Goal: Task Accomplishment & Management: Complete application form

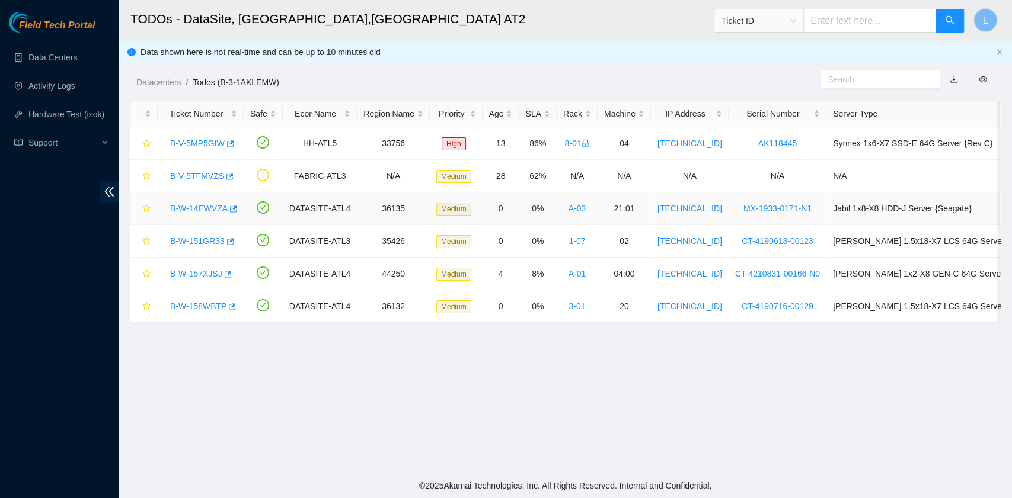
click at [204, 206] on link "B-W-14EWVZA" at bounding box center [198, 208] width 57 height 9
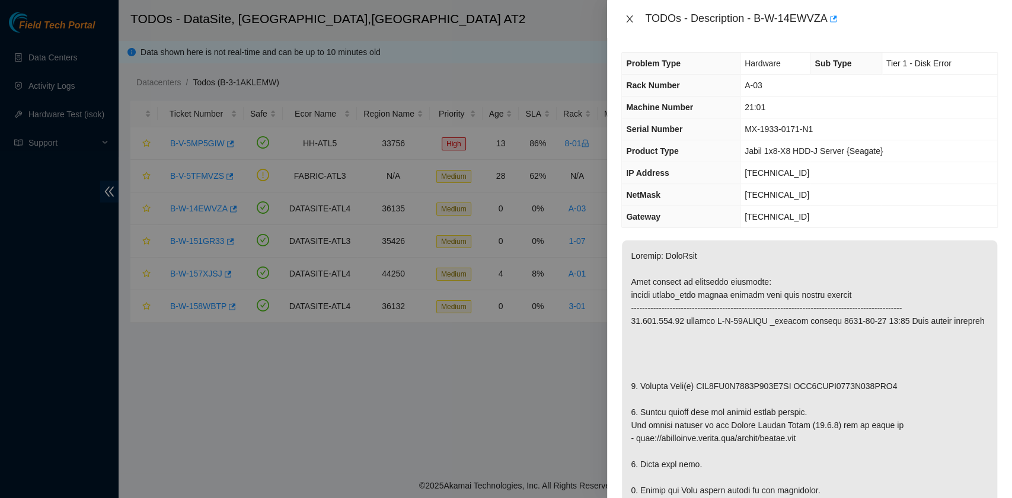
click at [629, 17] on icon "close" at bounding box center [629, 18] width 9 height 9
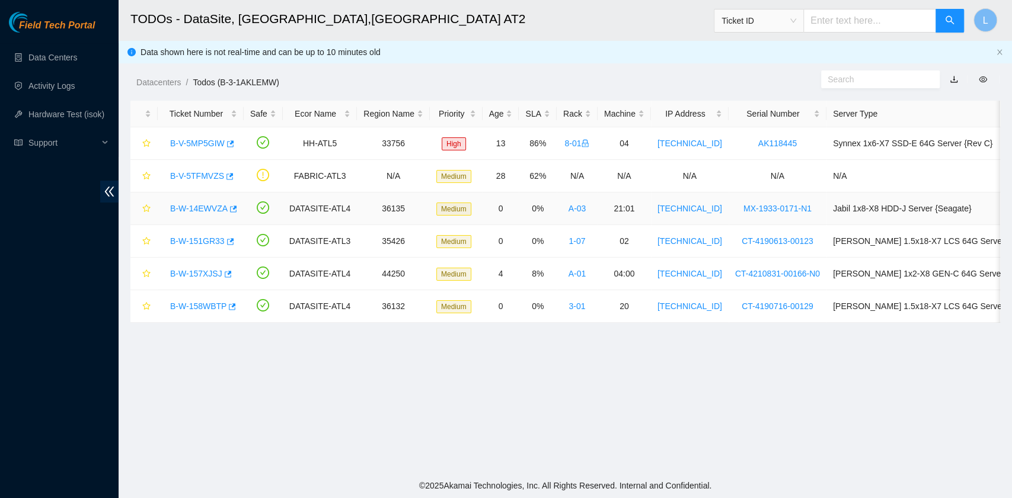
click at [183, 207] on link "B-W-14EWVZA" at bounding box center [198, 208] width 57 height 9
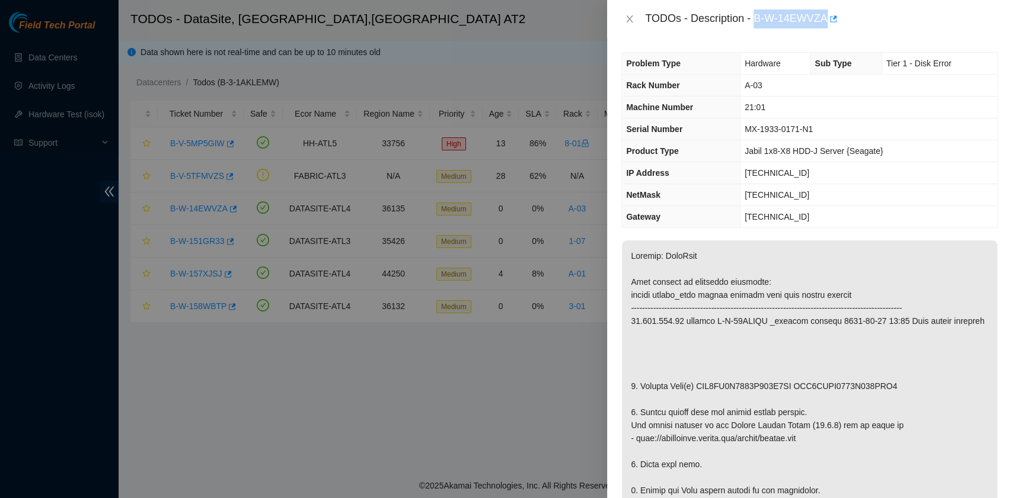
drag, startPoint x: 755, startPoint y: 21, endPoint x: 825, endPoint y: 27, distance: 70.8
click at [825, 27] on div "TODOs - Description - B-W-14EWVZA" at bounding box center [821, 18] width 353 height 19
copy div "B-W-14EWVZA"
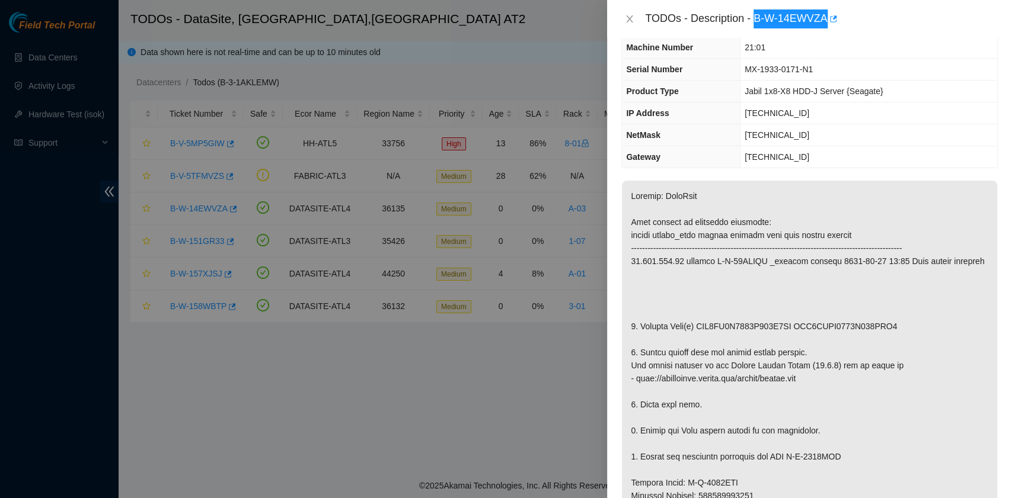
scroll to position [79, 0]
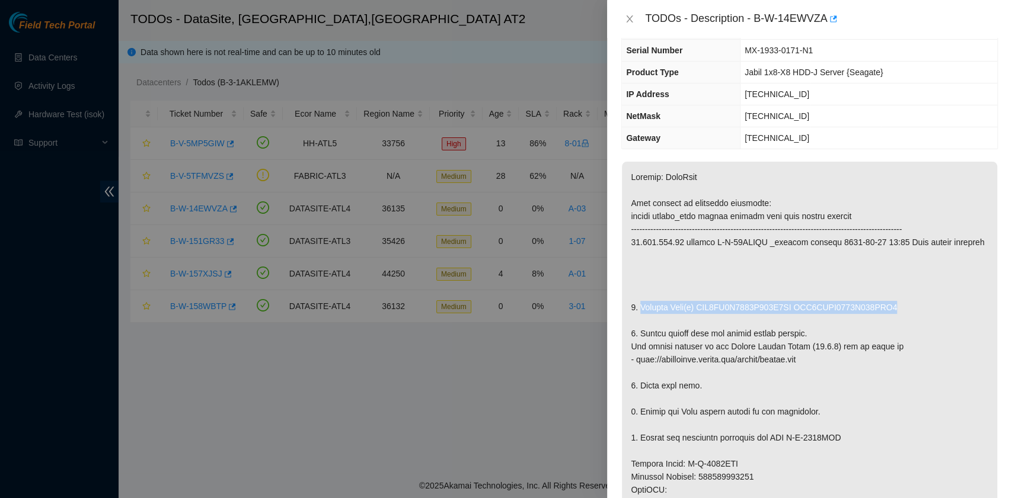
drag, startPoint x: 642, startPoint y: 317, endPoint x: 902, endPoint y: 312, distance: 260.2
click at [902, 312] on p at bounding box center [809, 477] width 375 height 630
copy p "Replace Disk(s) WFK3HN9D0000C931H0VW WFK3HQFT0000C928HJM2"
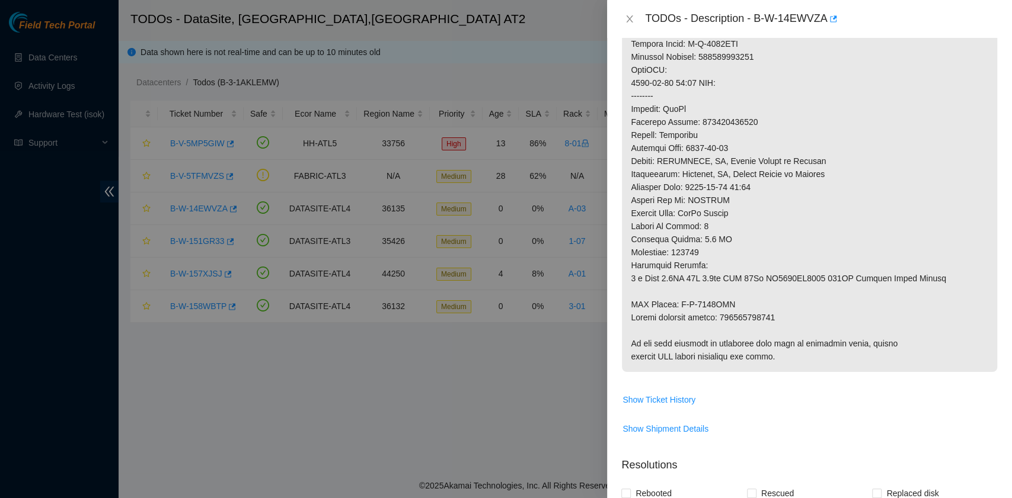
scroll to position [553, 0]
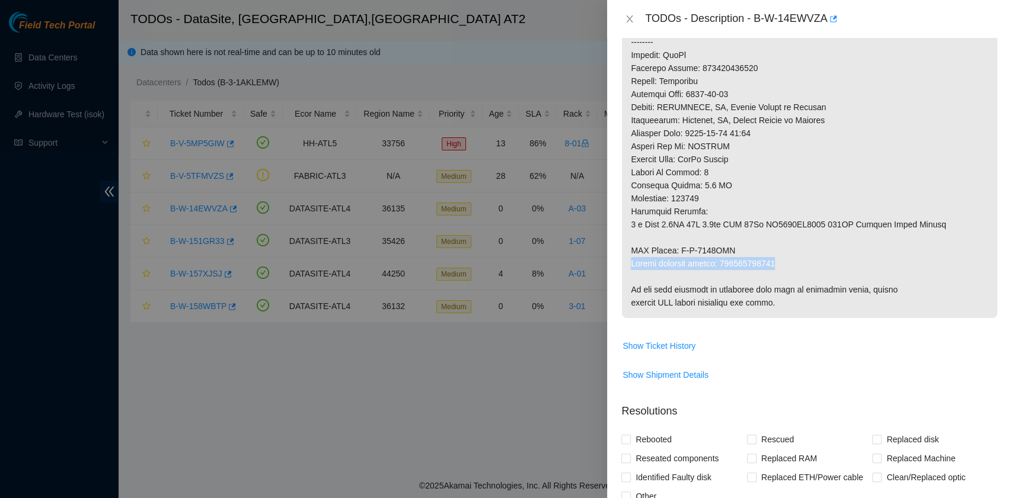
drag, startPoint x: 630, startPoint y: 274, endPoint x: 775, endPoint y: 275, distance: 144.6
click at [775, 275] on p at bounding box center [809, 3] width 375 height 630
copy p "Return tracking number: 463470049026"
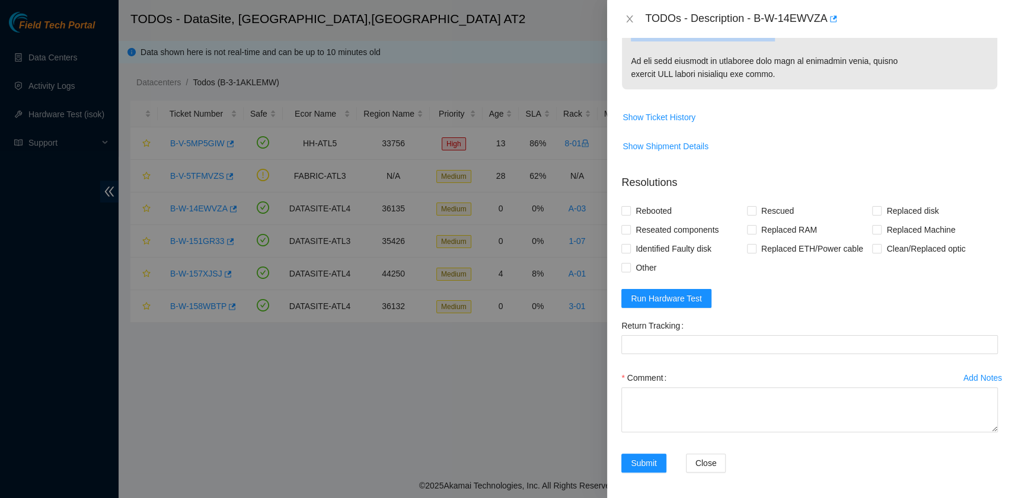
scroll to position [790, 0]
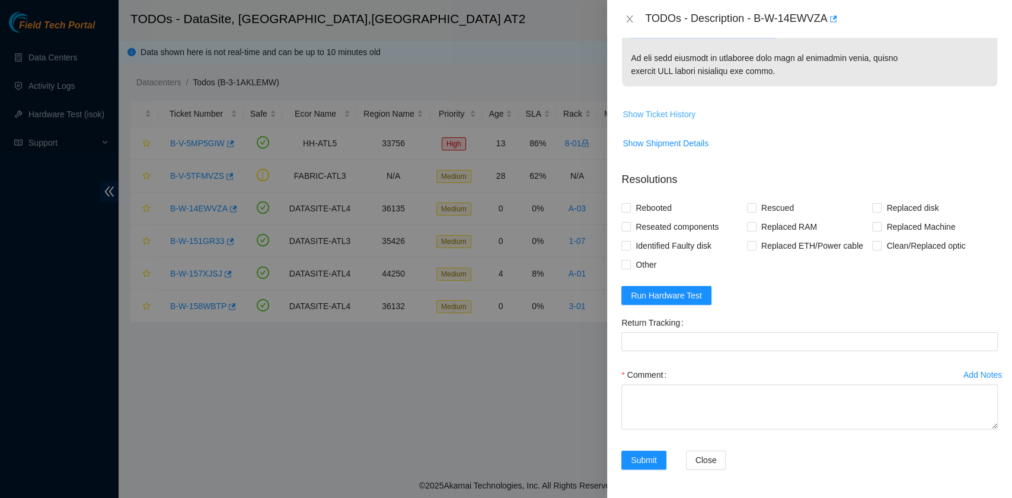
click at [668, 116] on span "Show Ticket History" at bounding box center [658, 114] width 73 height 13
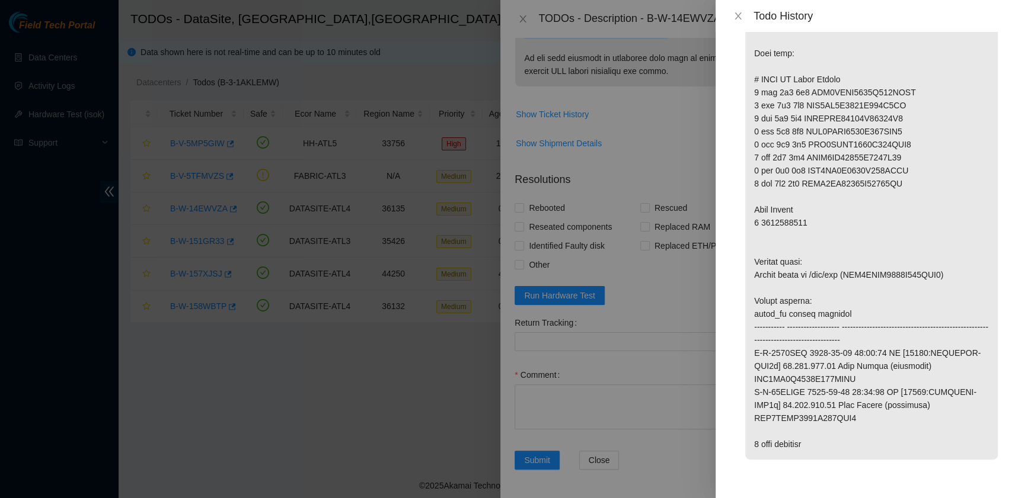
scroll to position [2074, 0]
click at [734, 15] on icon "close" at bounding box center [737, 15] width 9 height 9
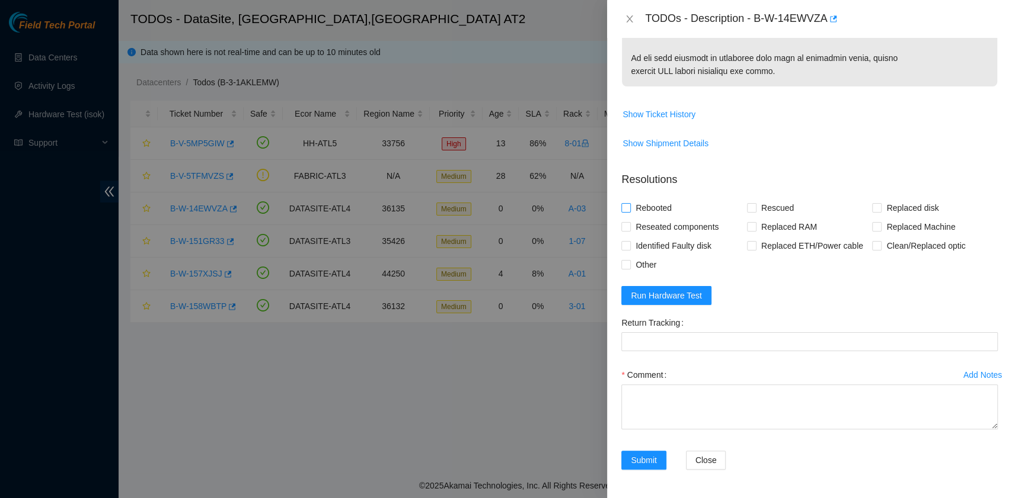
click at [661, 215] on span "Rebooted" at bounding box center [653, 208] width 46 height 19
click at [629, 212] on input "Rebooted" at bounding box center [625, 207] width 8 height 8
checkbox input "true"
click at [750, 212] on input "Rescued" at bounding box center [751, 207] width 8 height 8
checkbox input "true"
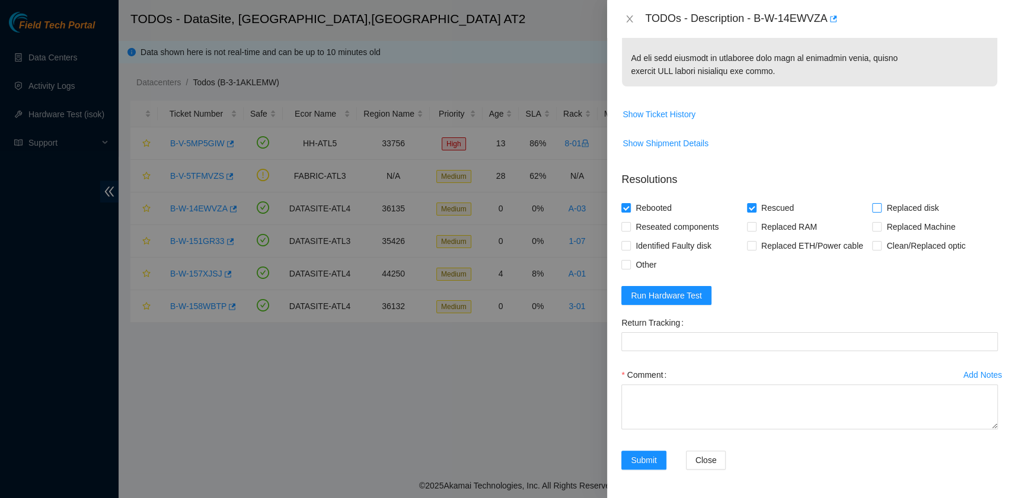
click at [872, 212] on input "Replaced disk" at bounding box center [876, 207] width 8 height 8
checkbox input "true"
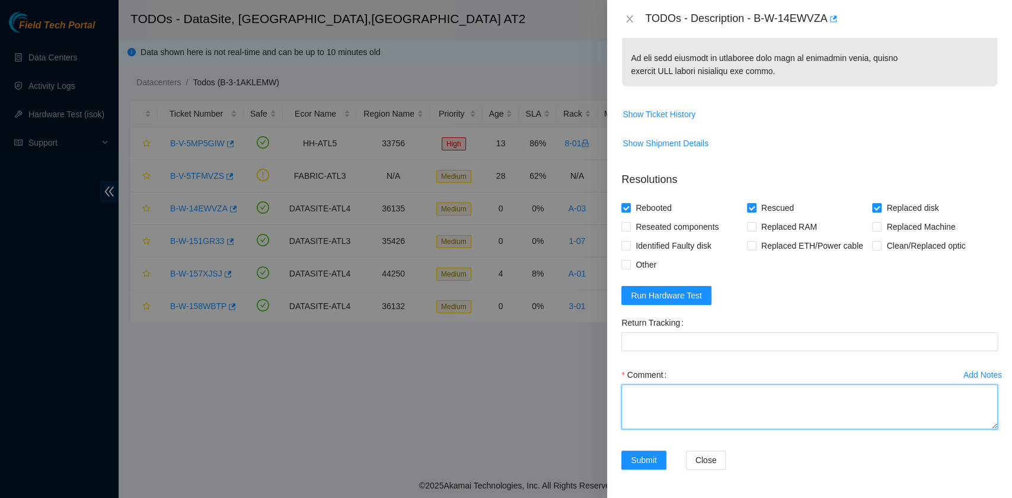
click at [635, 418] on textarea "Comment" at bounding box center [809, 407] width 376 height 45
paste textarea "B-W-14EWVZA rack# A-03 machine# 21:01 Replaced Disk(s): WFK3HN9D0000C931H0VW wi…"
drag, startPoint x: 783, startPoint y: 409, endPoint x: 721, endPoint y: 409, distance: 62.8
click at [721, 409] on textarea "B-W-14EWVZA rack# A-03 machine# 21:01 Replaced Disk(s): WFK3HN9D0000C931H0VW wi…" at bounding box center [809, 407] width 376 height 45
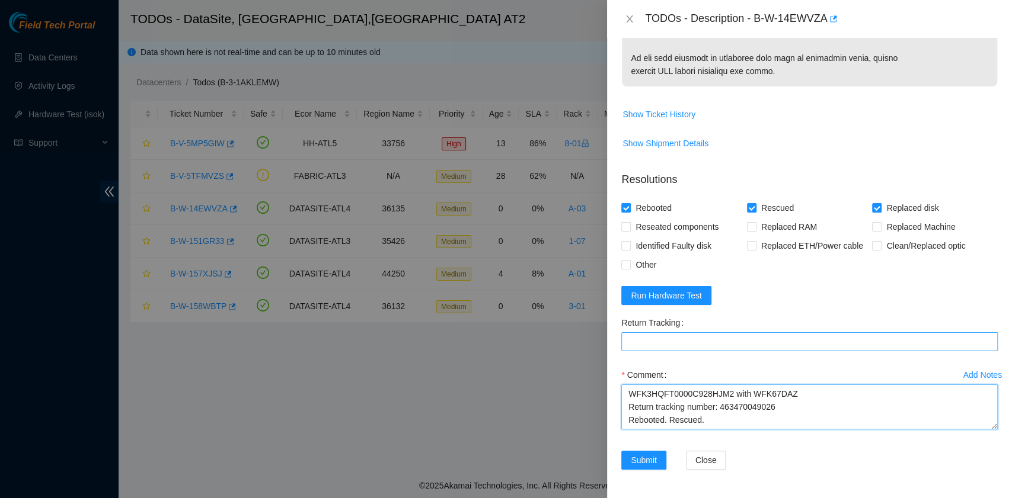
type textarea "B-W-14EWVZA rack# A-03 machine# 21:01 Replaced Disk(s): WFK3HN9D0000C931H0VW wi…"
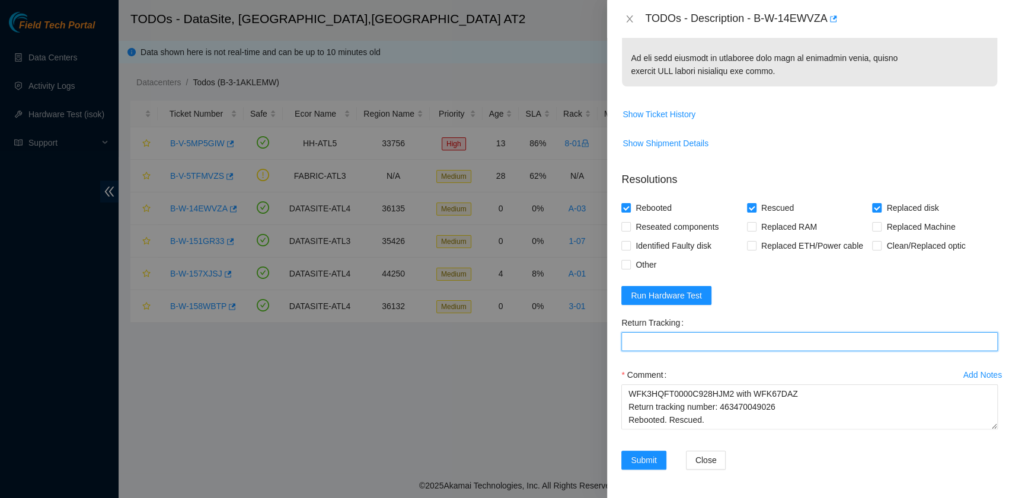
click at [677, 347] on Tracking "Return Tracking" at bounding box center [809, 341] width 376 height 19
paste Tracking "463470049026"
type Tracking "463470049026"
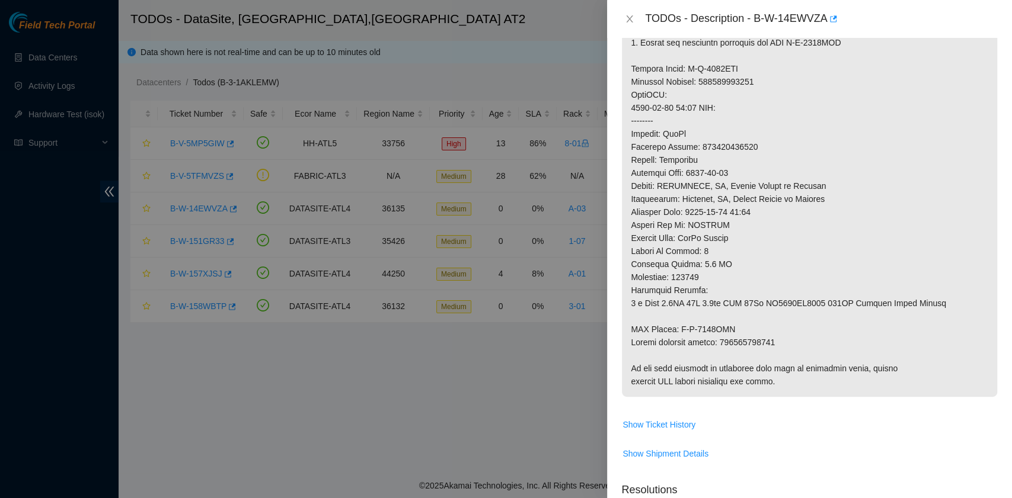
scroll to position [795, 0]
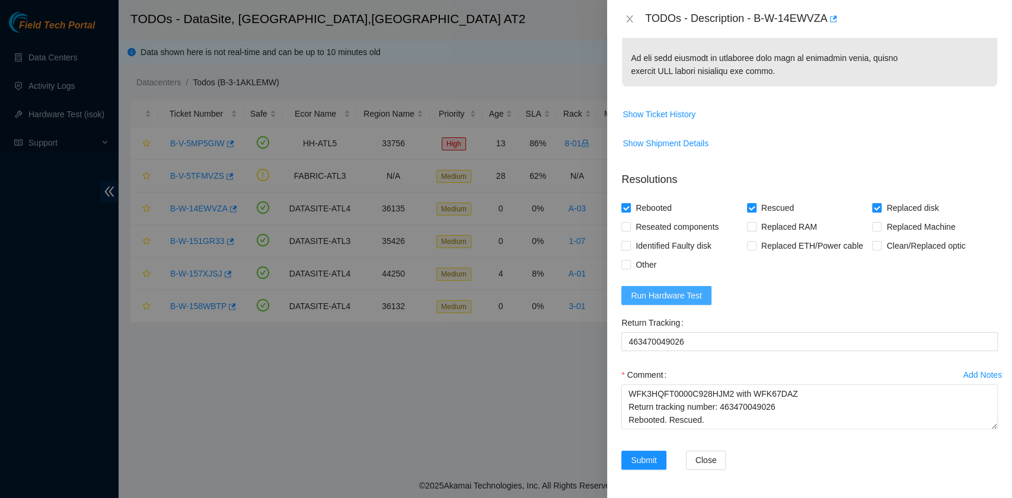
click at [645, 297] on span "Run Hardware Test" at bounding box center [665, 295] width 71 height 13
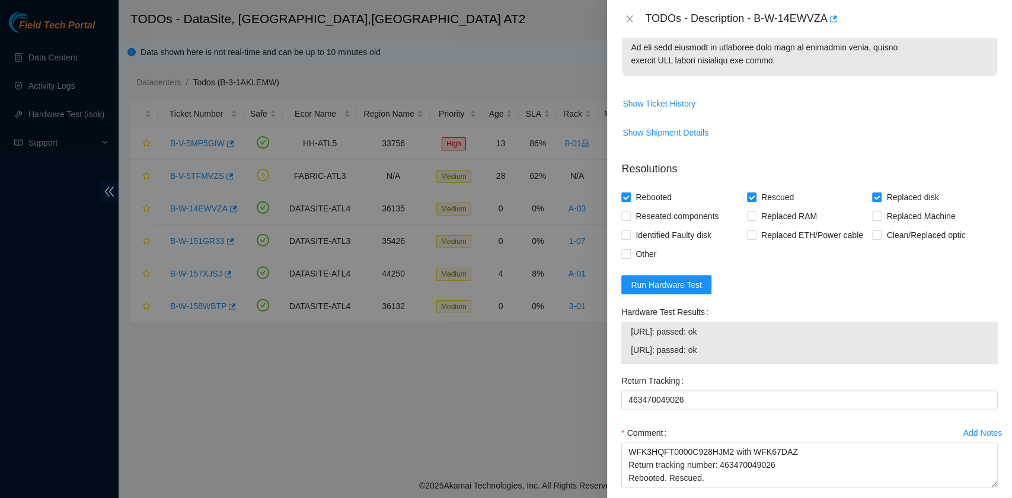
drag, startPoint x: 731, startPoint y: 364, endPoint x: 617, endPoint y: 356, distance: 114.7
click at [617, 356] on div "Hardware Test Results 23.221.226.44: passed: ok 23.221.226.45: passed: ok" at bounding box center [809, 337] width 386 height 69
copy tbody "23.221.226.44: passed: ok 23.221.226.45: passed: ok"
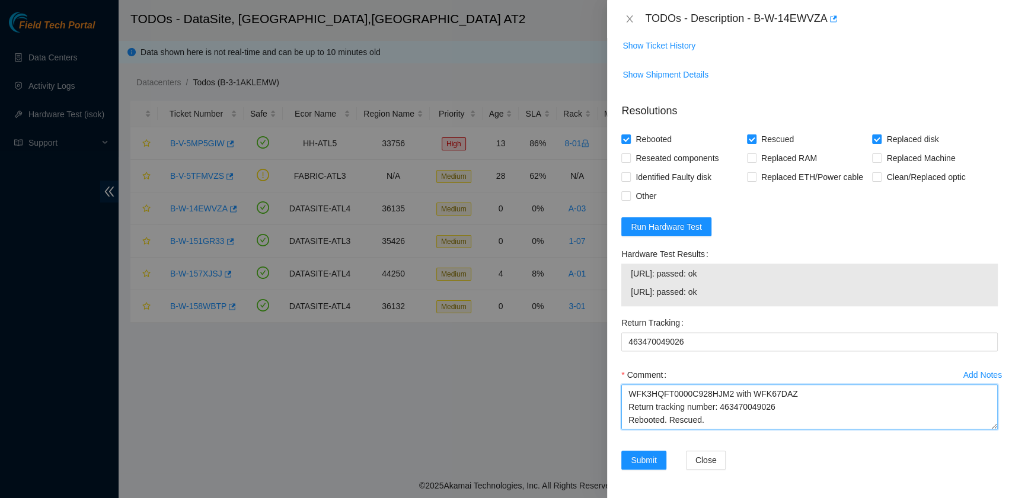
click at [652, 417] on textarea "B-W-14EWVZA rack# A-03 machine# 21:01 Replaced Disk(s): WFK3HN9D0000C931H0VW wi…" at bounding box center [809, 407] width 376 height 45
click at [655, 422] on textarea "B-W-14EWVZA rack# A-03 machine# 21:01 Replaced Disk(s): WFK3HN9D0000C931H0VW wi…" at bounding box center [809, 407] width 376 height 45
paste textarea "23.221.226.44: passed: ok 23.221.226.45: passed: ok"
type textarea "B-W-14EWVZA rack# A-03 machine# 21:01 Replaced Disk(s): WFK3HN9D0000C931H0VW wi…"
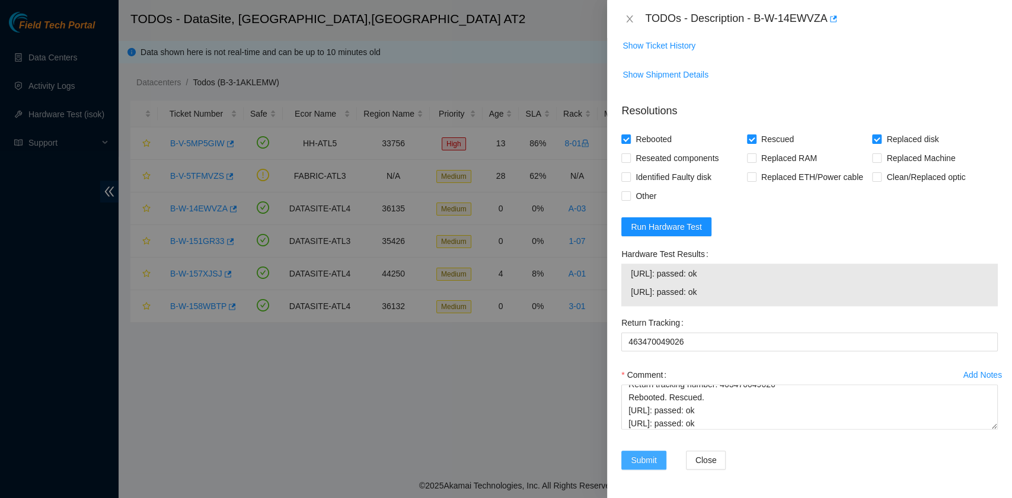
click at [642, 453] on button "Submit" at bounding box center [643, 460] width 45 height 19
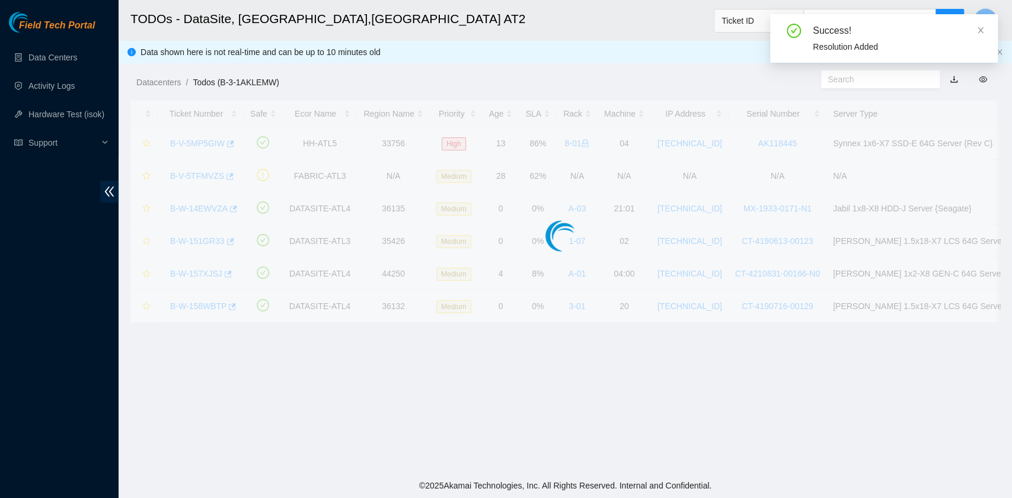
scroll to position [268, 0]
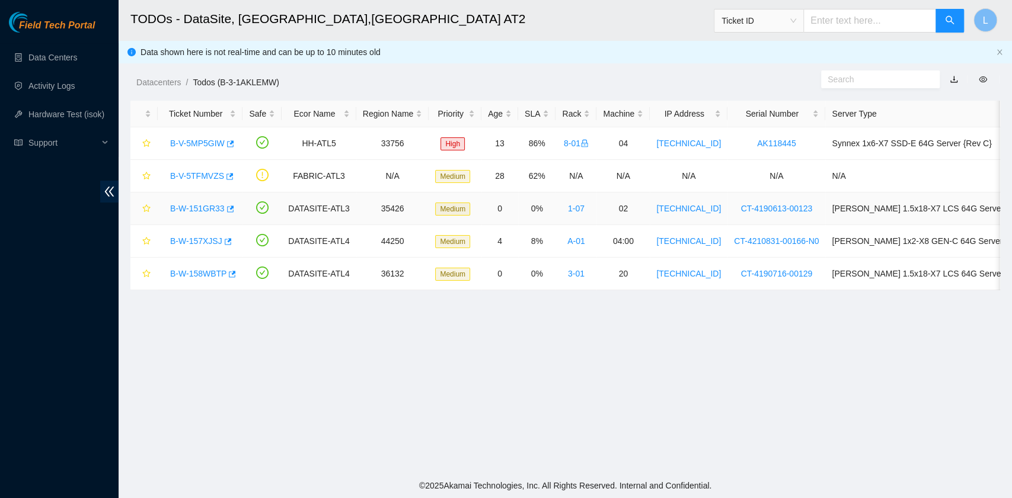
click at [205, 206] on link "B-W-151GR33" at bounding box center [197, 208] width 55 height 9
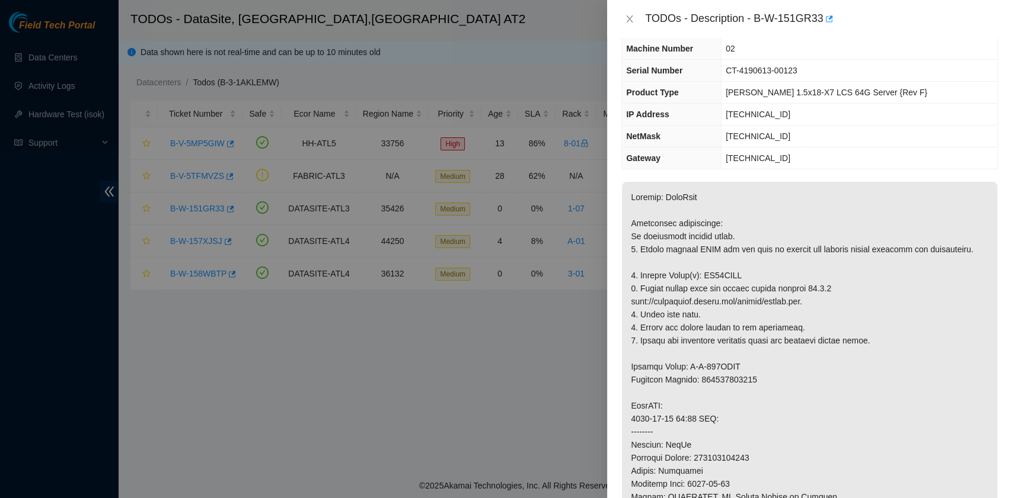
scroll to position [0, 0]
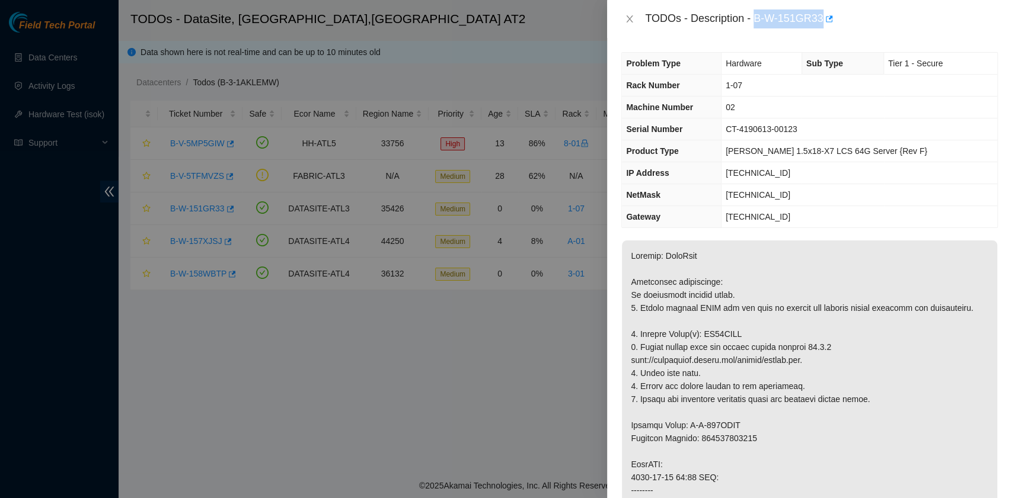
drag, startPoint x: 756, startPoint y: 20, endPoint x: 821, endPoint y: 25, distance: 65.4
click at [821, 25] on div "TODOs - Description - B-W-151GR33" at bounding box center [821, 18] width 353 height 19
copy div "B-W-151GR33"
drag, startPoint x: 639, startPoint y: 343, endPoint x: 745, endPoint y: 343, distance: 106.1
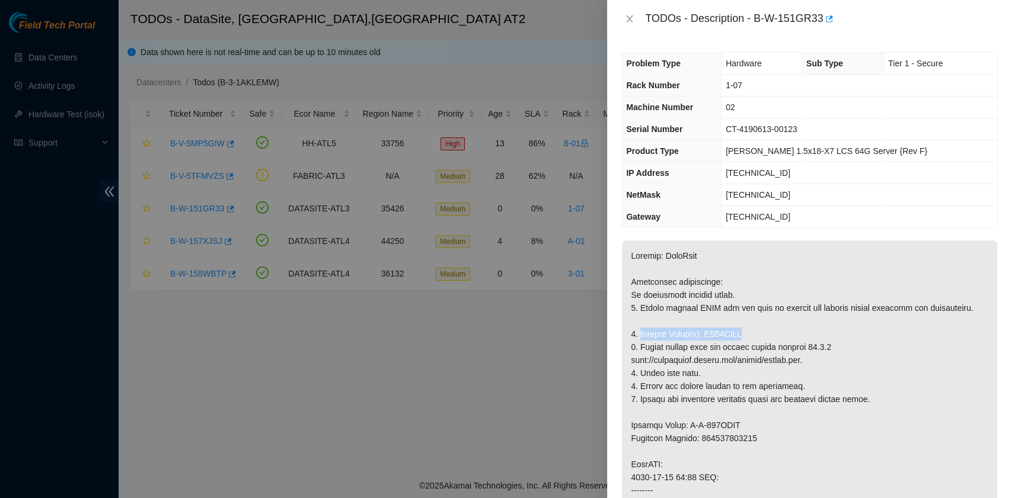
copy p "Replace Drive(s): ZC17MKNY"
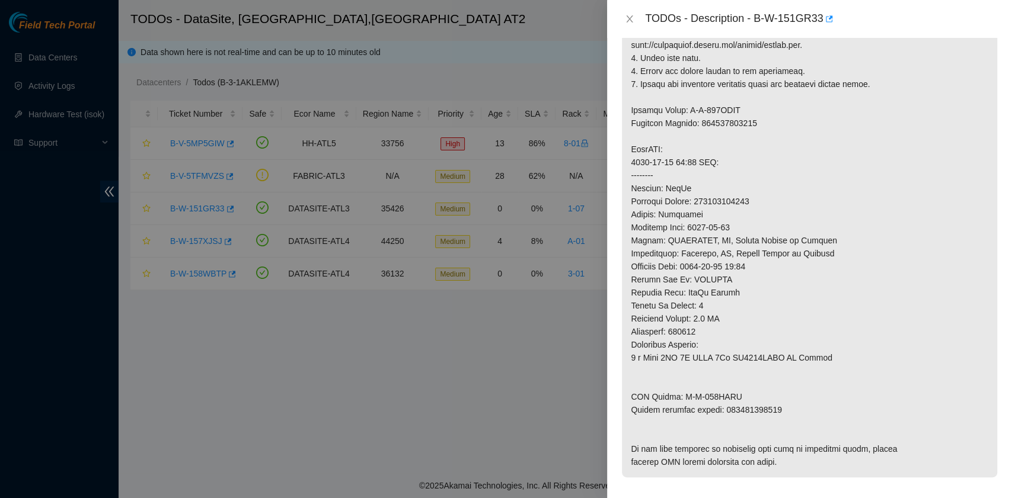
scroll to position [316, 0]
drag, startPoint x: 632, startPoint y: 418, endPoint x: 774, endPoint y: 422, distance: 142.3
click at [774, 422] on p at bounding box center [809, 201] width 375 height 552
copy p "Return tracking number: 463470048924"
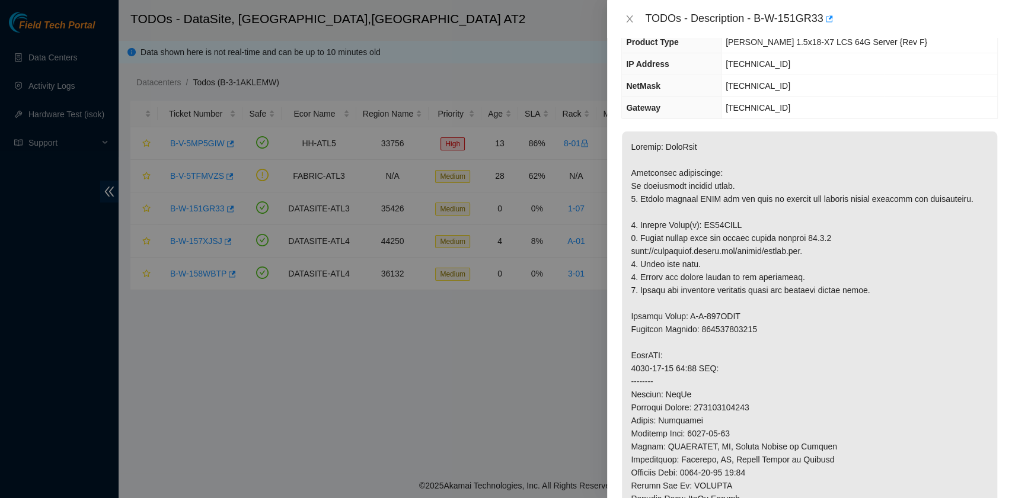
scroll to position [0, 0]
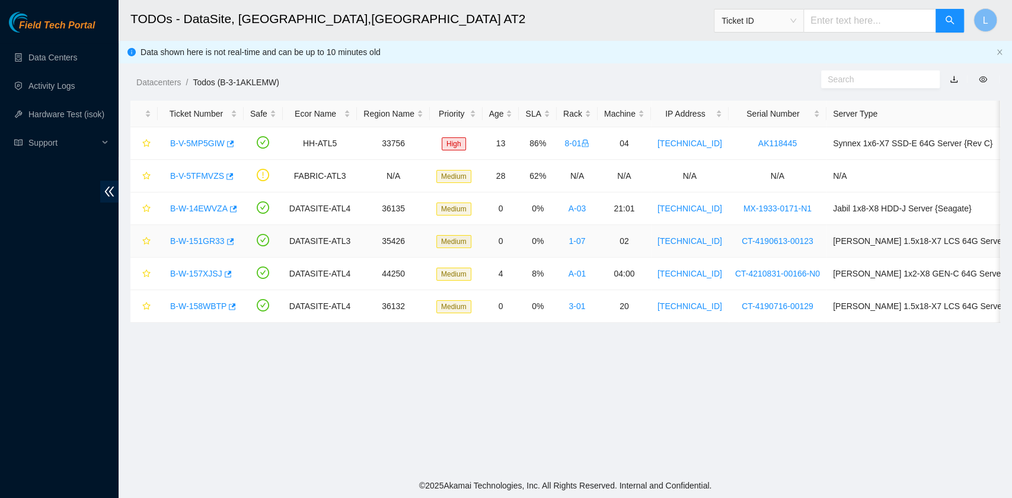
click at [207, 239] on link "B-W-151GR33" at bounding box center [197, 240] width 55 height 9
click at [222, 306] on link "B-W-158WBTP" at bounding box center [198, 306] width 56 height 9
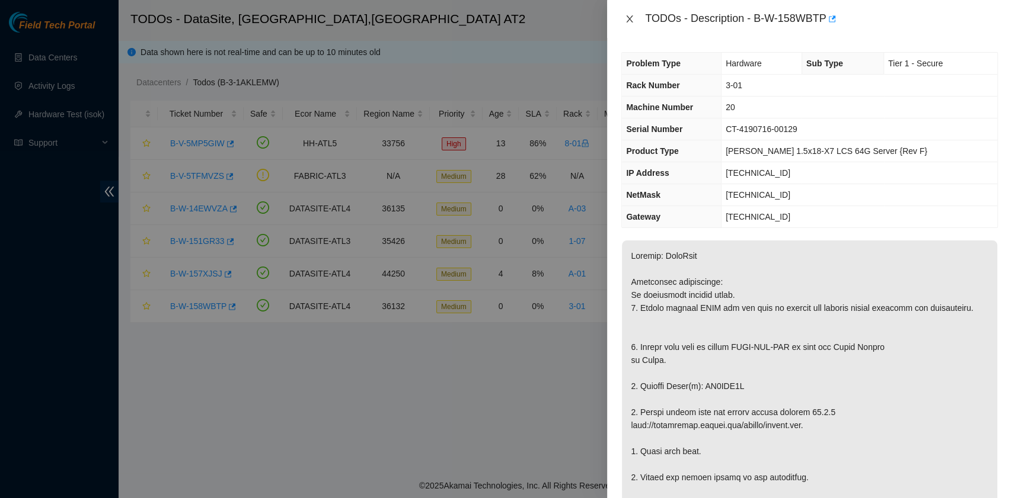
click at [624, 23] on button "Close" at bounding box center [629, 19] width 17 height 11
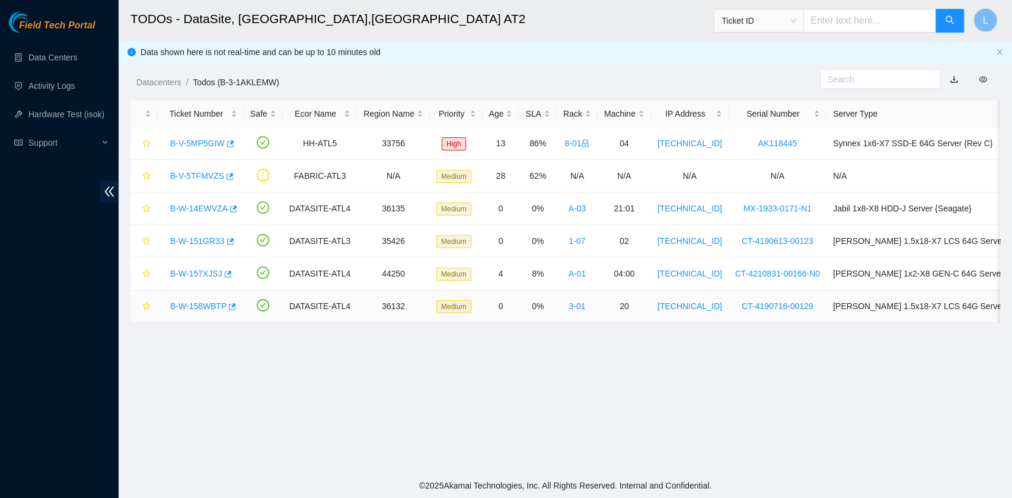
click at [201, 305] on link "B-W-158WBTP" at bounding box center [198, 306] width 56 height 9
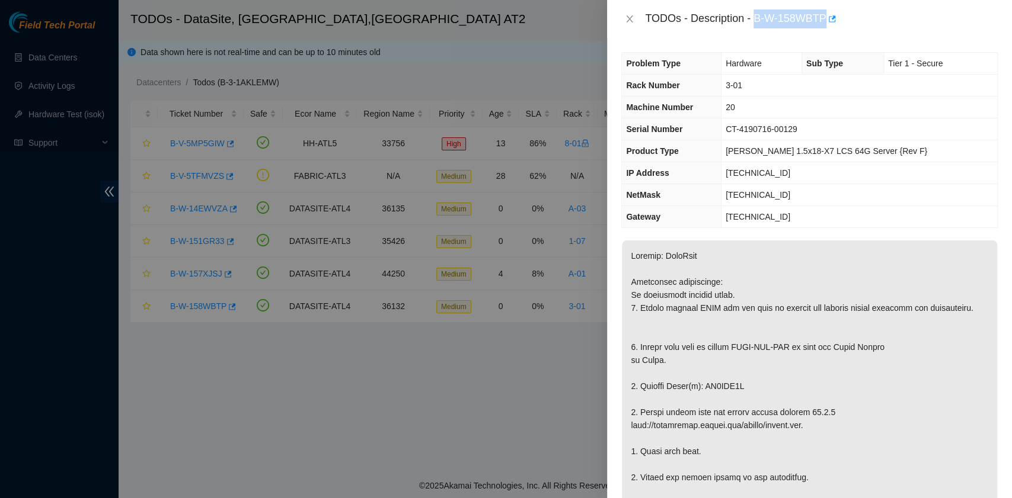
drag, startPoint x: 754, startPoint y: 18, endPoint x: 824, endPoint y: 23, distance: 69.5
click at [824, 23] on div "TODOs - Description - B-W-158WBTP" at bounding box center [821, 18] width 353 height 19
copy div "B-W-158WBTP"
drag, startPoint x: 641, startPoint y: 401, endPoint x: 665, endPoint y: 399, distance: 23.8
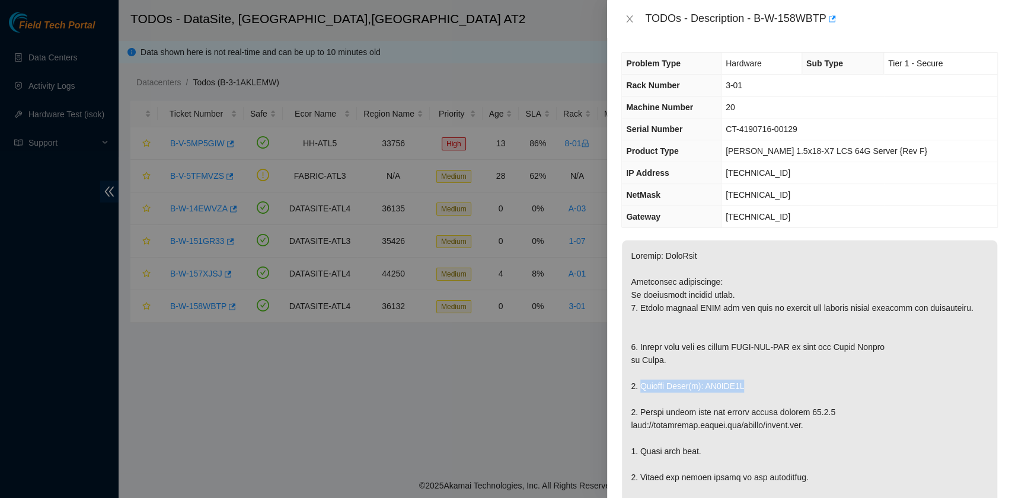
drag, startPoint x: 639, startPoint y: 397, endPoint x: 742, endPoint y: 396, distance: 103.1
copy p "Replace Drive(s): ZC1AFF1M"
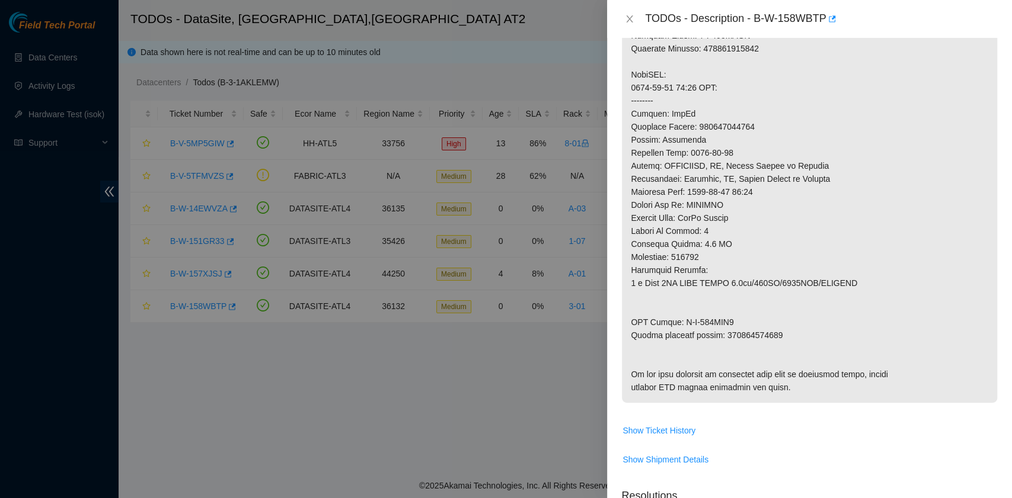
scroll to position [553, 0]
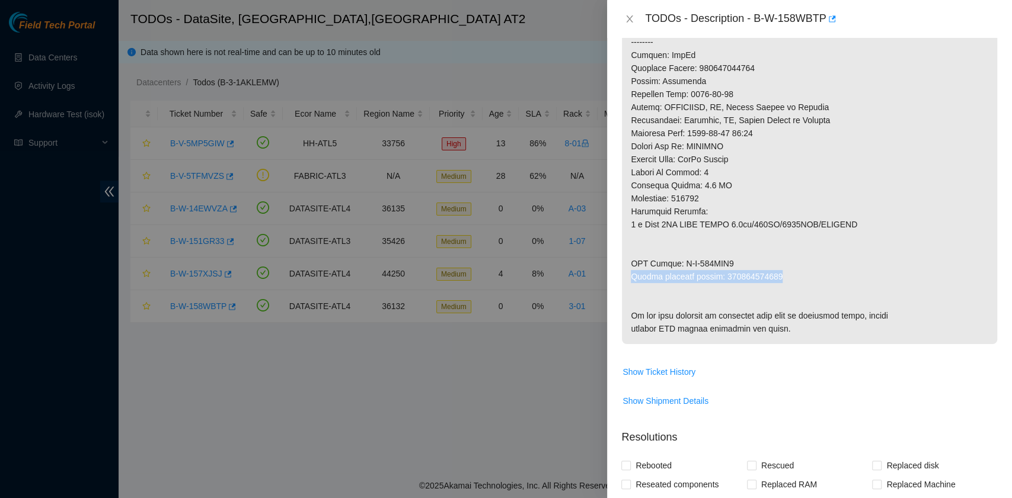
drag, startPoint x: 625, startPoint y: 287, endPoint x: 776, endPoint y: 291, distance: 151.2
click at [776, 291] on p at bounding box center [809, 16] width 375 height 657
copy p "Return tracking number: 463470049563"
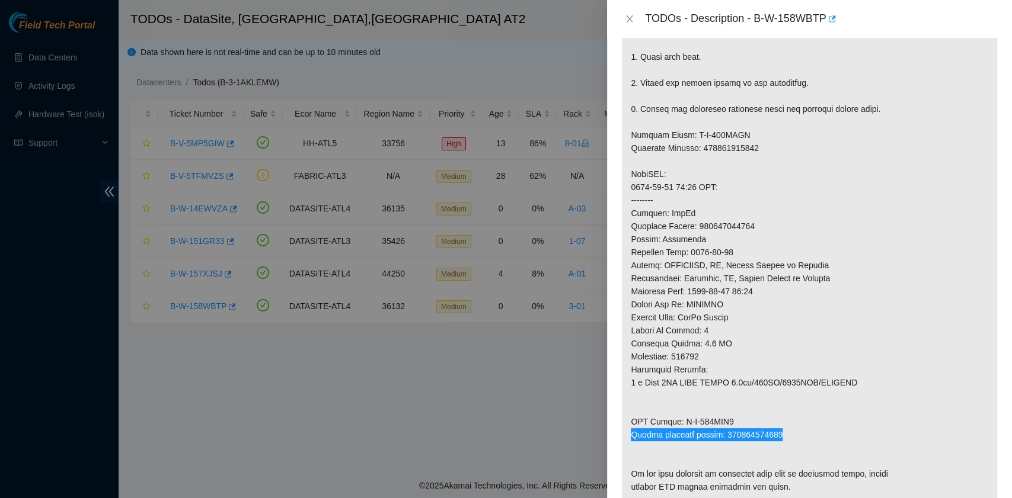
scroll to position [873, 0]
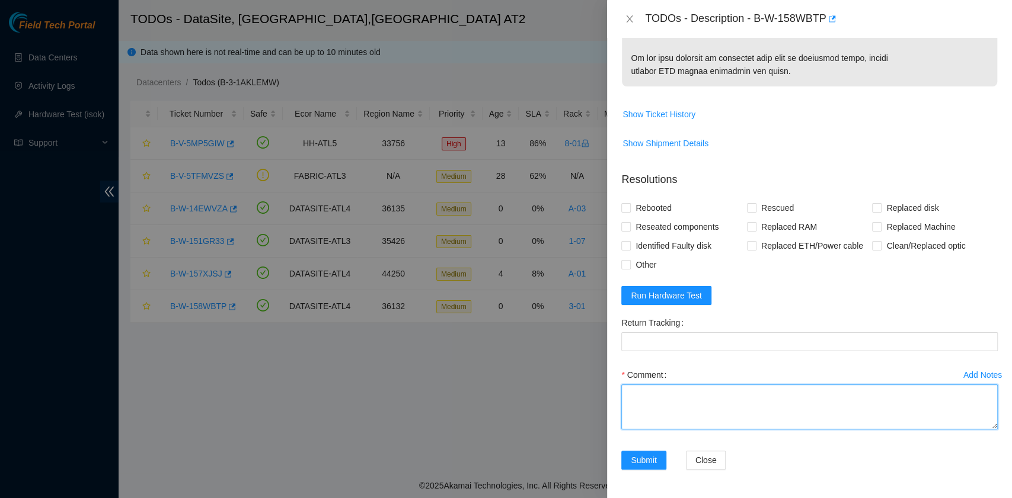
click at [658, 415] on textarea "Comment" at bounding box center [809, 407] width 376 height 45
paste textarea "B-W-158WBTP rack# 3-01 machine# 20 Replaced drive ZC1AFF1M with Z1Z7L0B4 Return…"
drag, startPoint x: 778, startPoint y: 420, endPoint x: 720, endPoint y: 427, distance: 58.5
click at [720, 427] on textarea "B-W-158WBTP rack# 3-01 machine# 20 Replaced drive ZC1AFF1M with Z1Z7L0B4 Return…" at bounding box center [809, 407] width 376 height 45
type textarea "B-W-158WBTP rack# 3-01 machine# 20 Replaced drive ZC1AFF1M with Z1Z7L0B4 Return…"
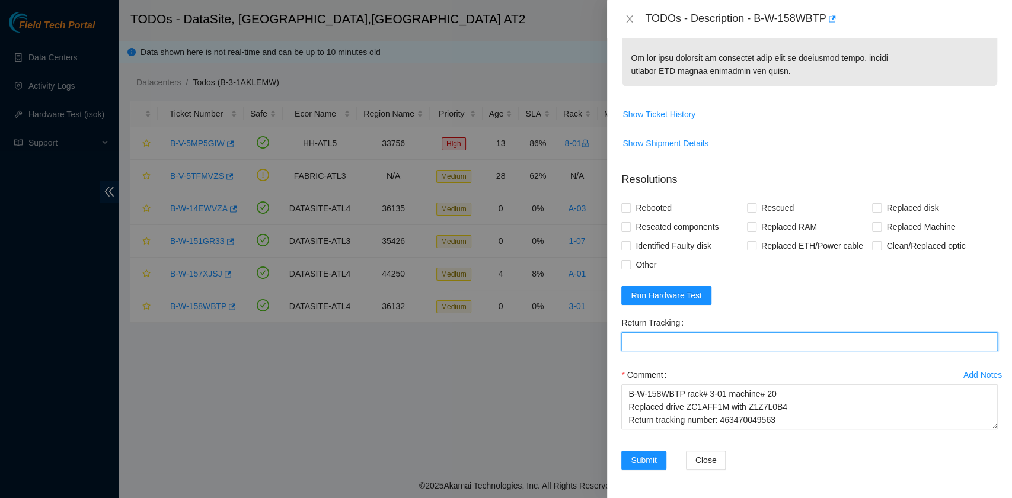
click at [689, 345] on Tracking "Return Tracking" at bounding box center [809, 341] width 376 height 19
paste Tracking "463470049563"
type Tracking "463470049563"
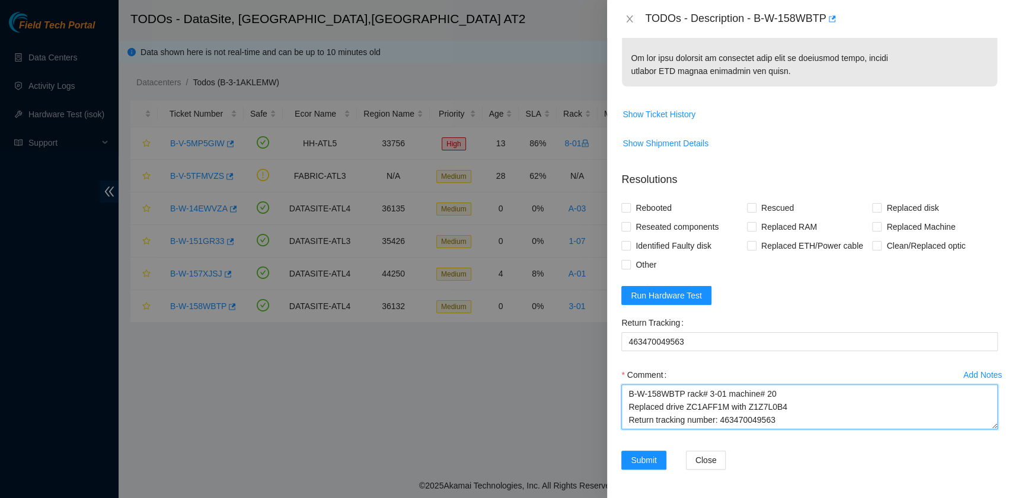
click at [782, 425] on textarea "B-W-158WBTP rack# 3-01 machine# 20 Replaced drive ZC1AFF1M with Z1Z7L0B4 Return…" at bounding box center [809, 407] width 376 height 45
type textarea "B-W-158WBTP rack# 3-01 machine# 20 Replaced drive ZC1AFF1M with Z1Z7L0B4 Return…"
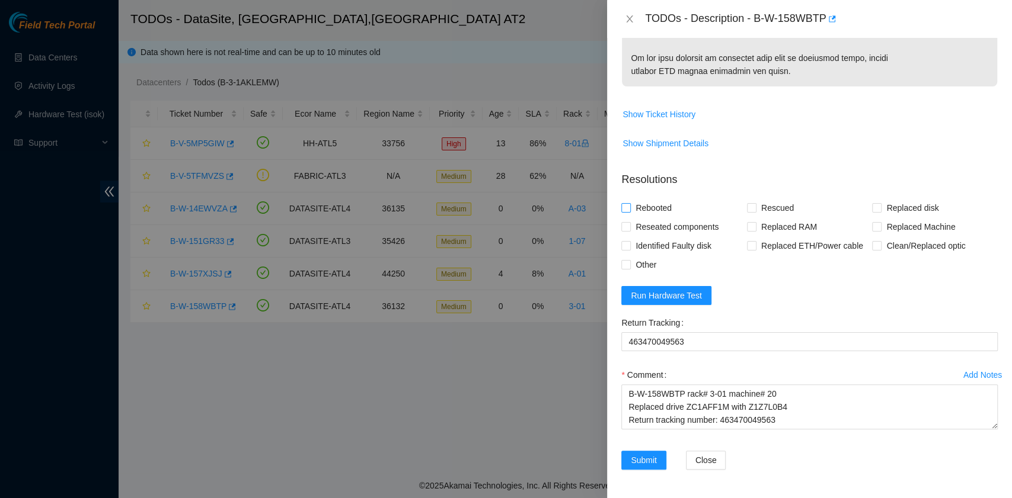
drag, startPoint x: 646, startPoint y: 210, endPoint x: 653, endPoint y: 209, distance: 7.2
click at [647, 209] on span "Rebooted" at bounding box center [653, 208] width 46 height 19
click at [756, 216] on span "Rescued" at bounding box center [777, 208] width 42 height 19
click at [755, 212] on input "Rescued" at bounding box center [751, 207] width 8 height 8
checkbox input "true"
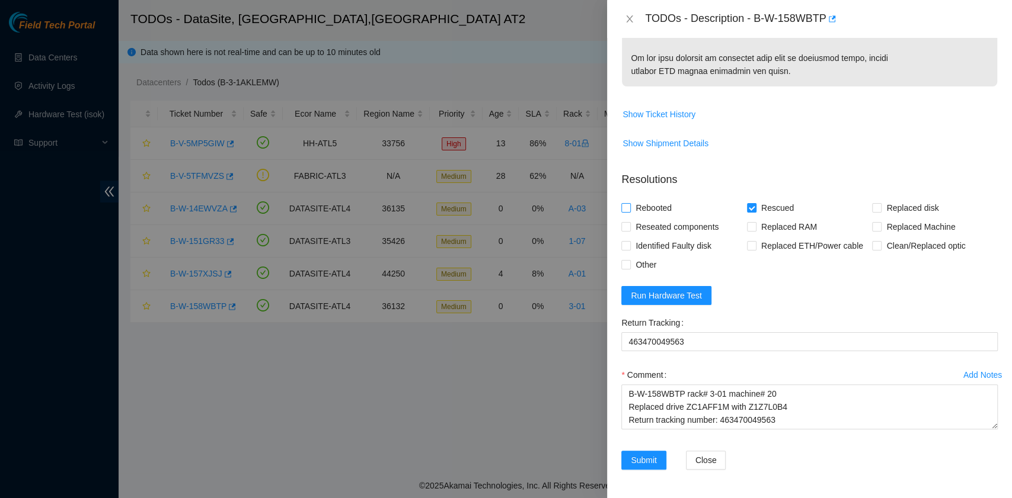
click at [648, 216] on span "Rebooted" at bounding box center [653, 208] width 46 height 19
click at [629, 212] on input "Rebooted" at bounding box center [625, 207] width 8 height 8
checkbox input "true"
click at [872, 211] on input "Replaced disk" at bounding box center [876, 207] width 8 height 8
checkbox input "true"
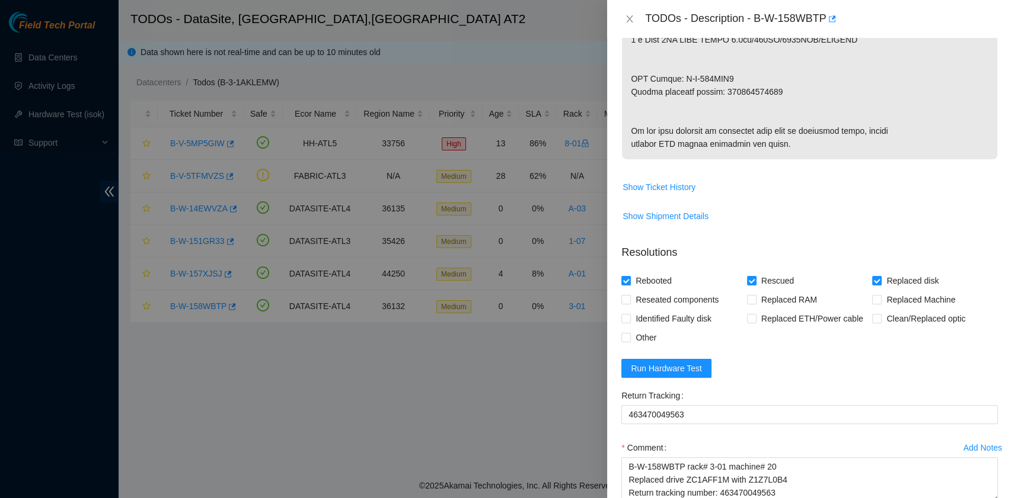
scroll to position [873, 0]
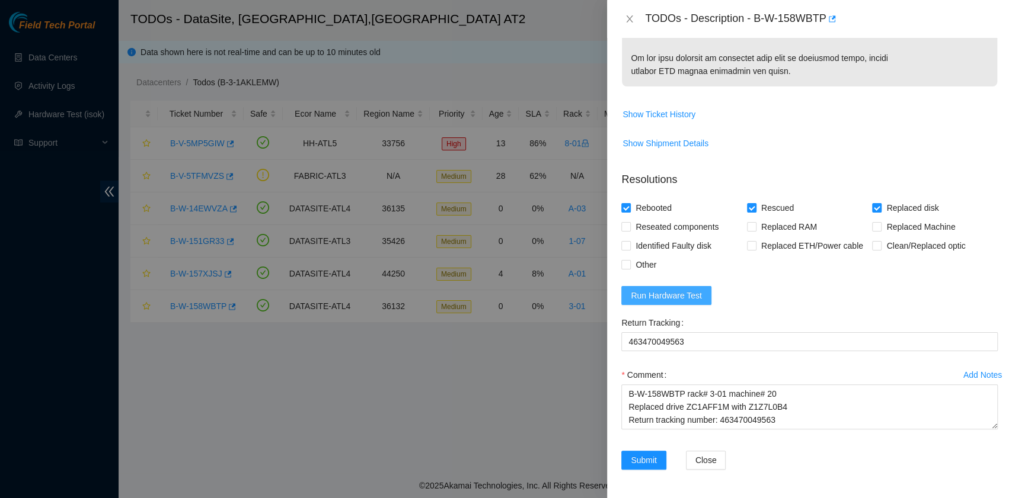
click at [684, 300] on span "Run Hardware Test" at bounding box center [665, 295] width 71 height 13
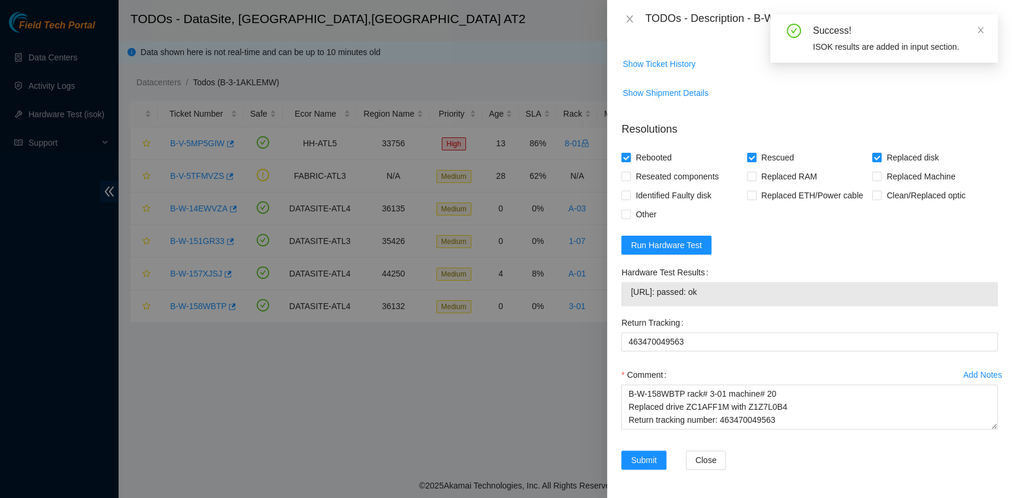
drag, startPoint x: 746, startPoint y: 345, endPoint x: 626, endPoint y: 347, distance: 120.3
click at [626, 306] on div "23.55.60.133: passed: ok" at bounding box center [809, 294] width 376 height 24
copy tbody "23.55.60.133: passed: ok"
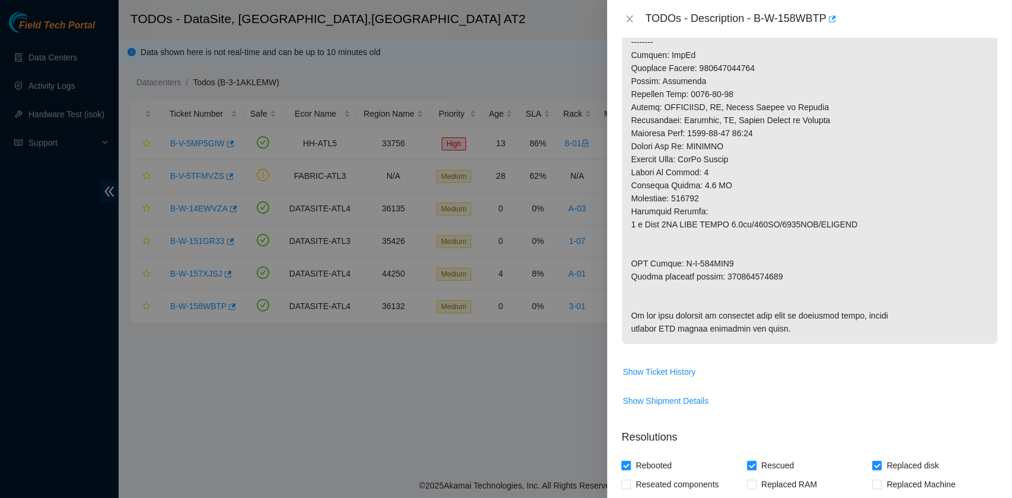
scroll to position [924, 0]
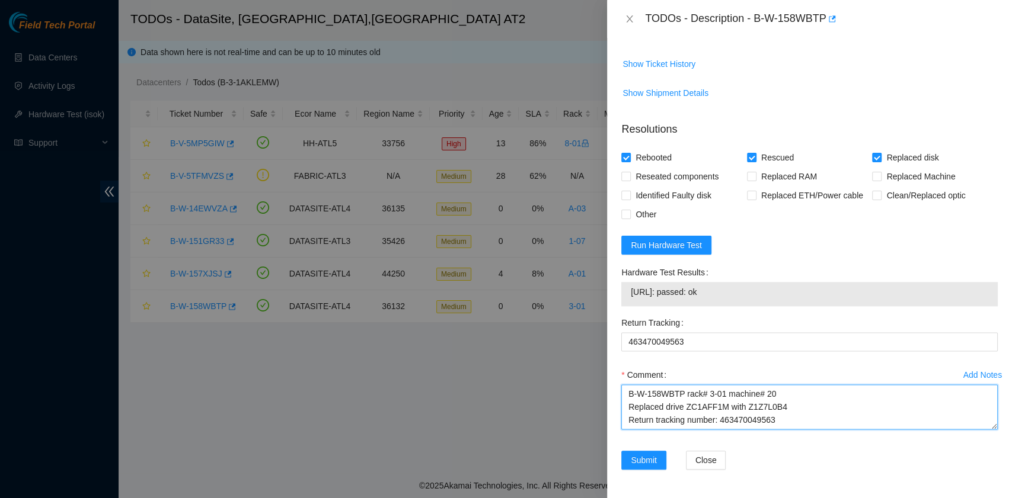
click at [689, 418] on textarea "B-W-158WBTP rack# 3-01 machine# 20 Replaced drive ZC1AFF1M with Z1Z7L0B4 Return…" at bounding box center [809, 407] width 376 height 45
paste textarea "23.55.60.133: passed: ok"
type textarea "B-W-158WBTP rack# 3-01 machine# 20 Replaced drive ZC1AFF1M with Z1Z7L0B4 Return…"
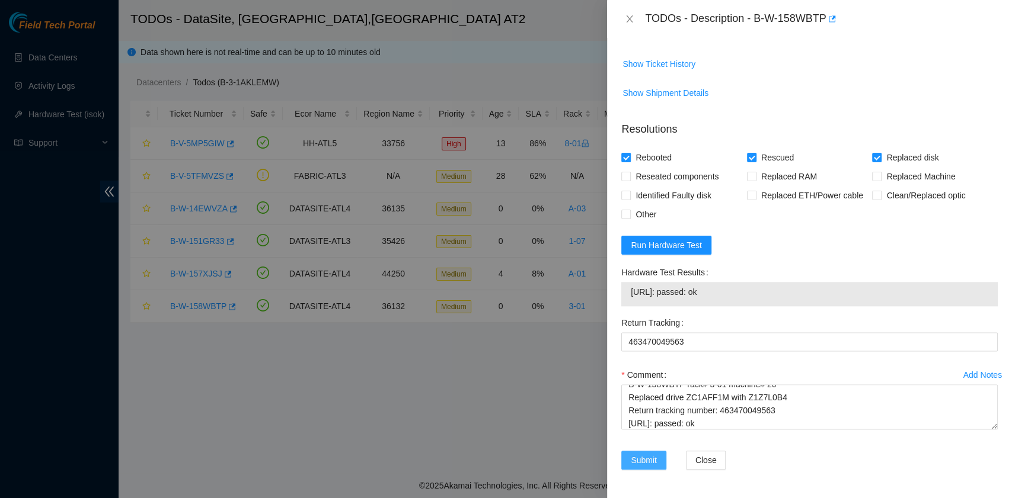
click at [646, 463] on span "Submit" at bounding box center [643, 460] width 26 height 13
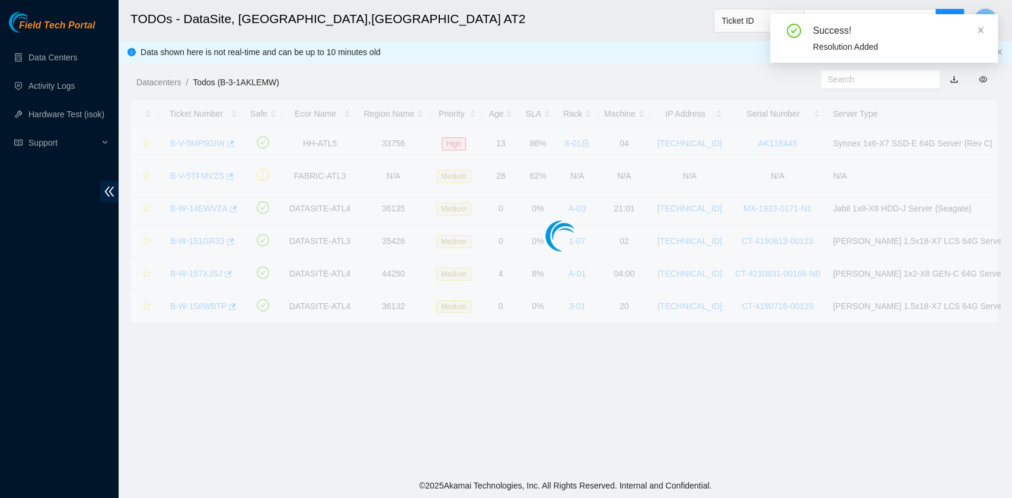
scroll to position [300, 0]
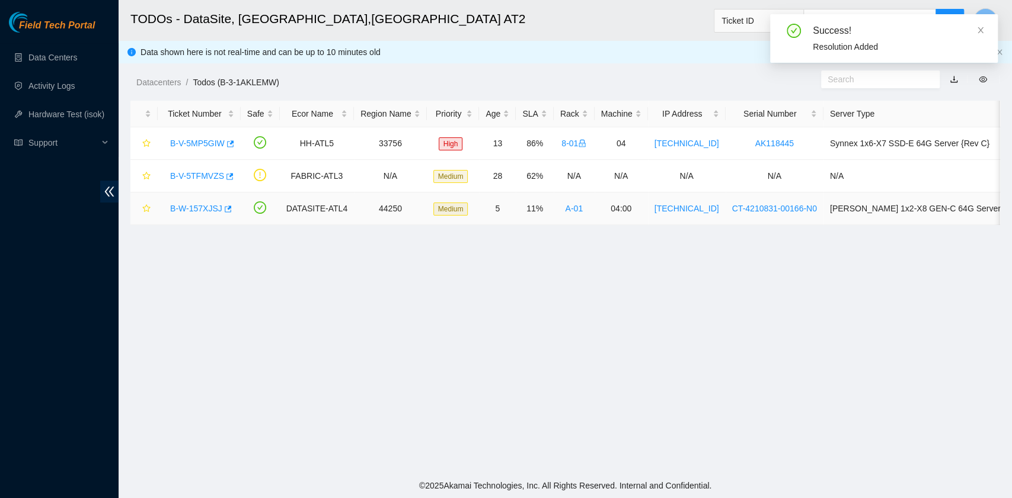
click at [209, 207] on link "B-W-157XJSJ" at bounding box center [196, 208] width 52 height 9
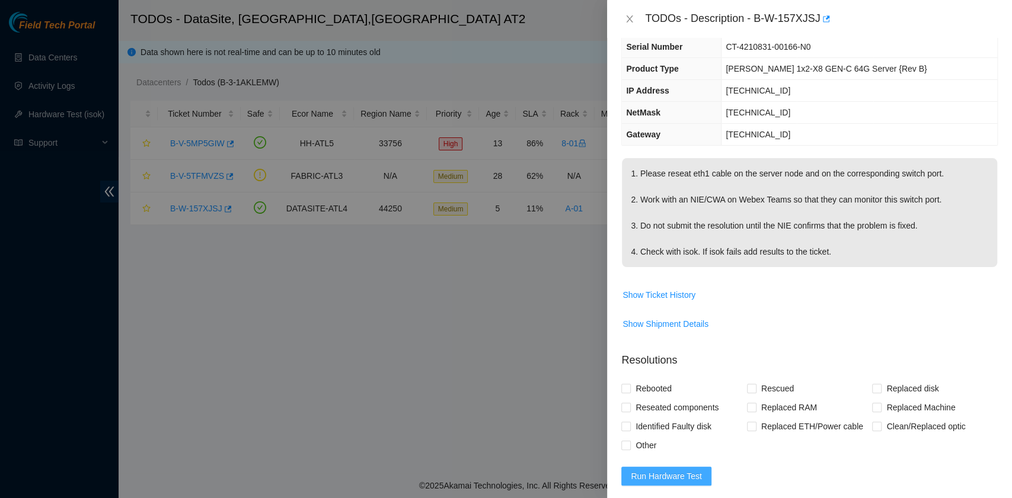
scroll to position [0, 0]
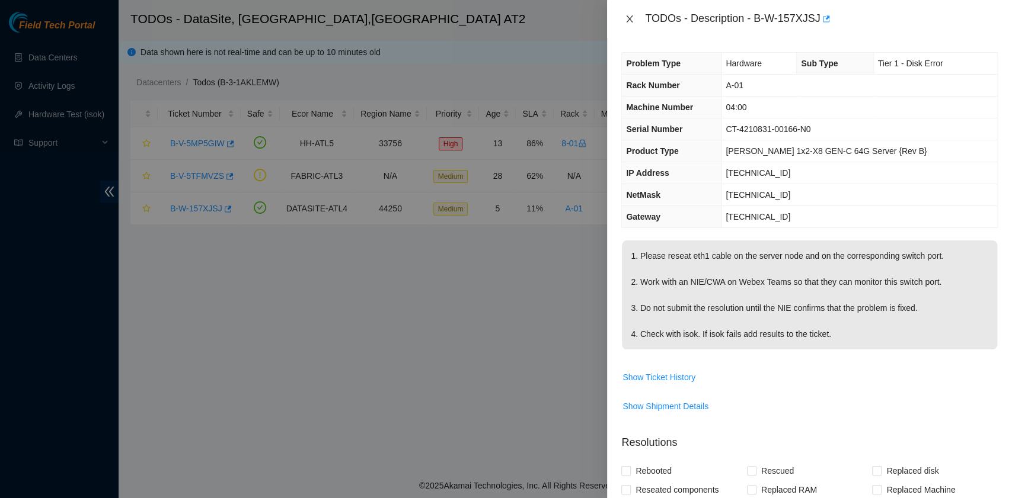
click at [626, 19] on icon "close" at bounding box center [629, 18] width 9 height 9
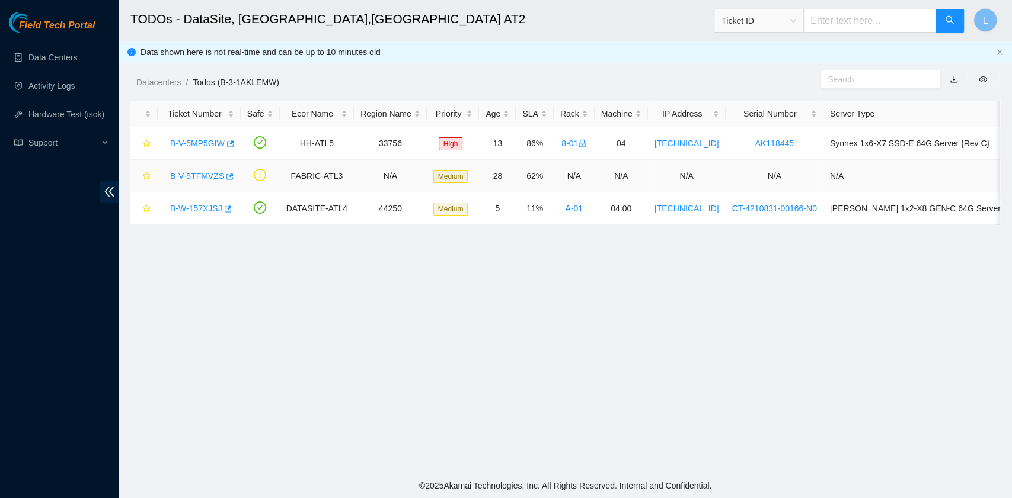
click at [203, 174] on link "B-V-5TFMVZS" at bounding box center [197, 175] width 54 height 9
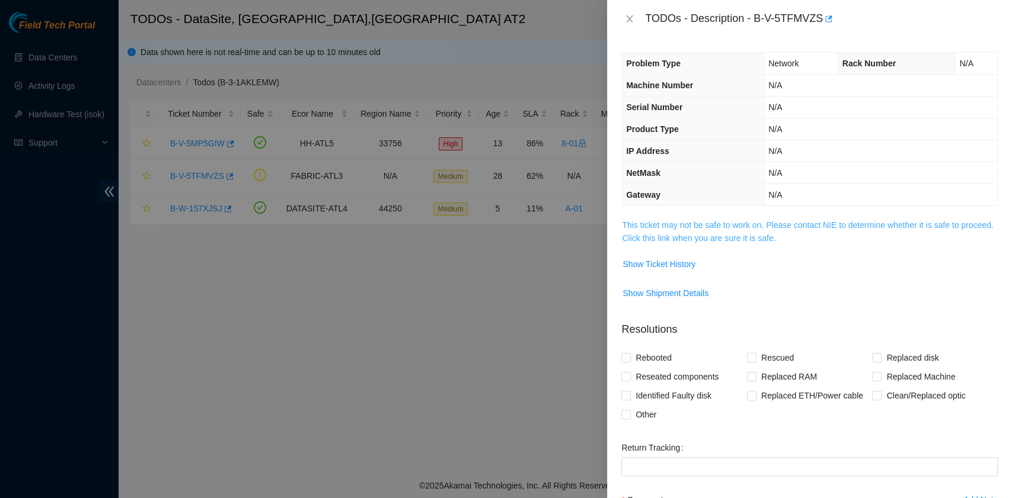
click at [707, 238] on link "This ticket may not be safe to work on. Please contact NIE to determine whether…" at bounding box center [807, 231] width 371 height 23
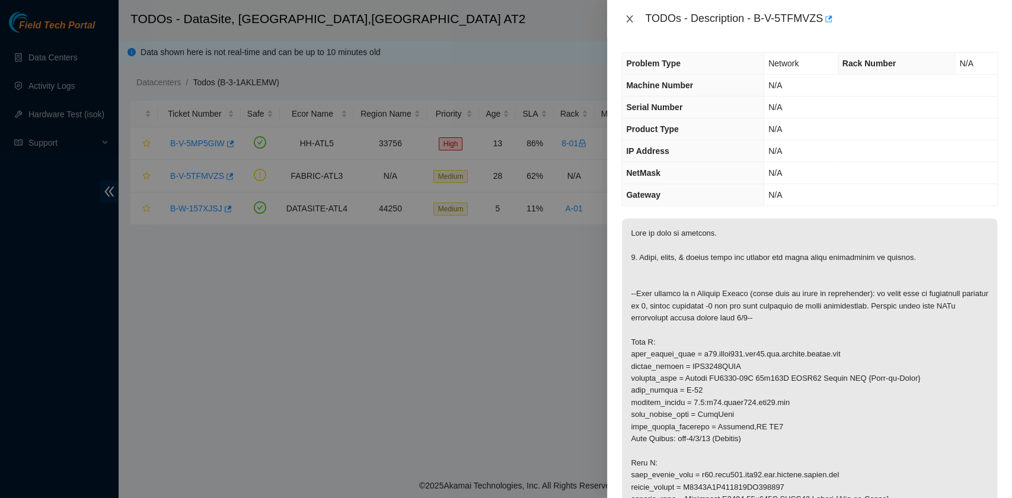
click at [635, 16] on button "Close" at bounding box center [629, 19] width 17 height 11
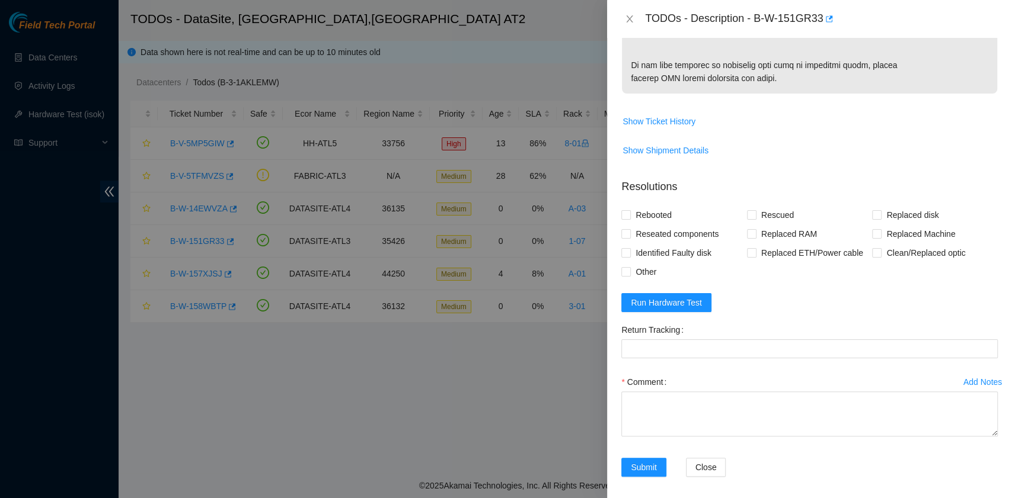
scroll to position [769, 0]
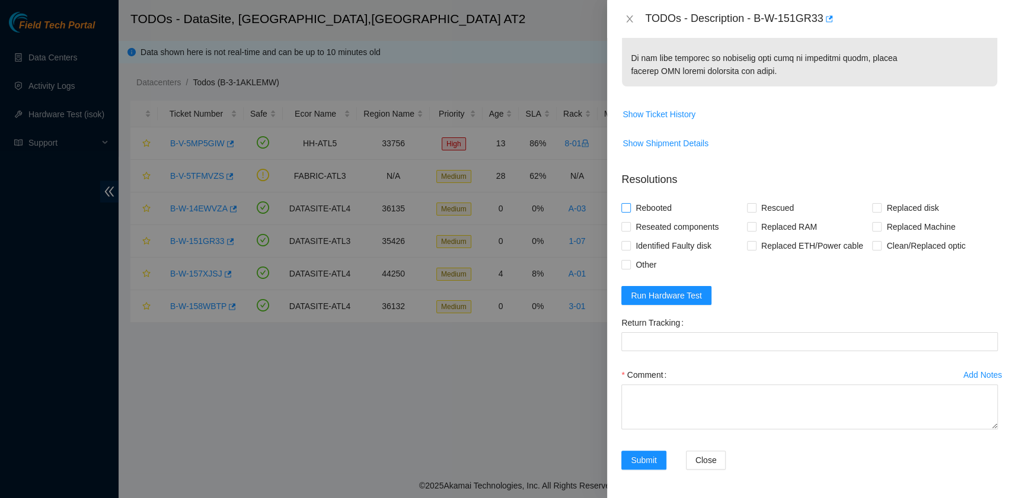
click at [657, 211] on span "Rebooted" at bounding box center [653, 208] width 46 height 19
click at [629, 211] on input "Rebooted" at bounding box center [625, 207] width 8 height 8
checkbox input "true"
click at [750, 212] on input "Rescued" at bounding box center [751, 207] width 8 height 8
checkbox input "true"
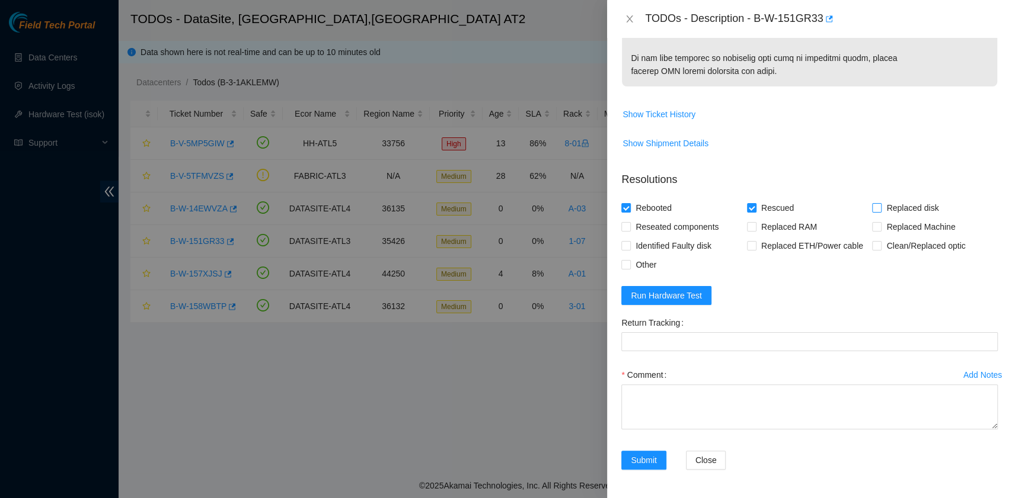
click at [872, 213] on span at bounding box center [876, 207] width 9 height 9
click at [872, 212] on input "Replaced disk" at bounding box center [876, 207] width 8 height 8
checkbox input "true"
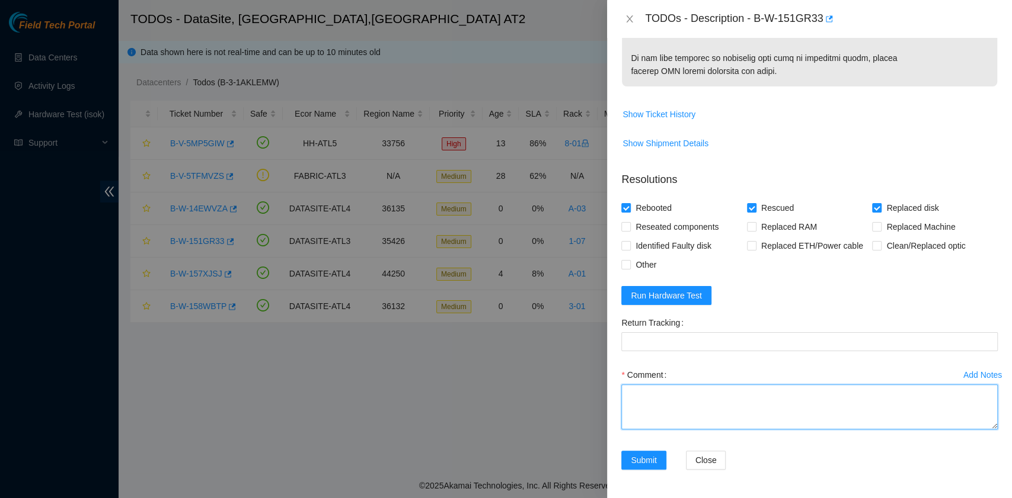
click at [643, 408] on textarea "Comment" at bounding box center [809, 407] width 376 height 45
paste textarea "B-W-151GR33 rack# 1-07 machine# 02 Replaced drive ZC17MKNY with WMC130D7TK04 Re…"
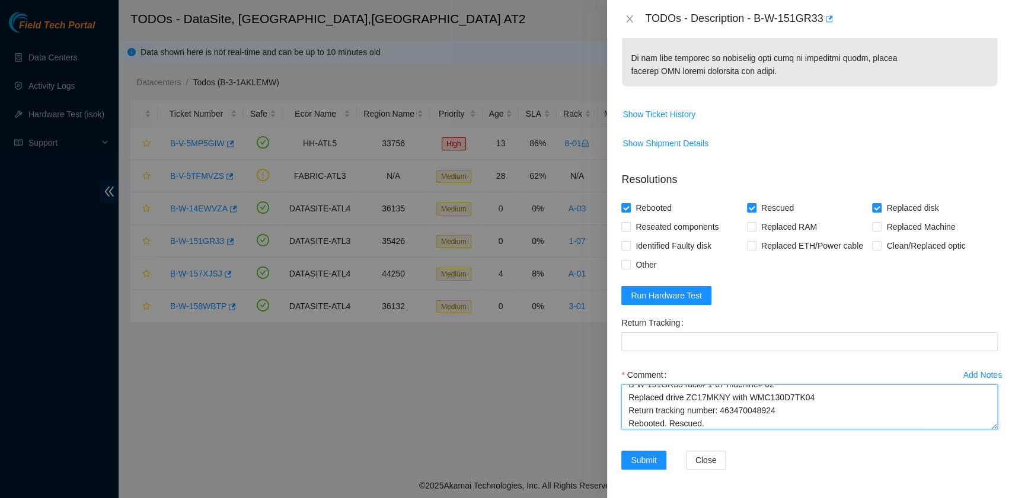
scroll to position [23, 0]
drag, startPoint x: 778, startPoint y: 402, endPoint x: 719, endPoint y: 401, distance: 58.7
click at [719, 401] on textarea "B-W-151GR33 rack# 1-07 machine# 02 Replaced drive ZC17MKNY with WMC130D7TK04 Re…" at bounding box center [809, 407] width 376 height 45
type textarea "B-W-151GR33 rack# 1-07 machine# 02 Replaced drive ZC17MKNY with WMC130D7TK04 Re…"
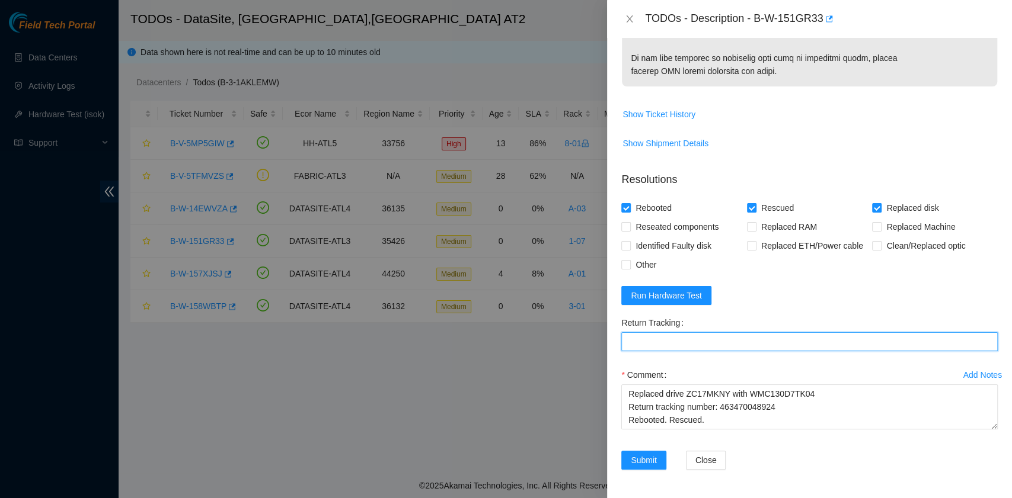
click at [671, 344] on Tracking "Return Tracking" at bounding box center [809, 341] width 376 height 19
paste Tracking "463470048924"
type Tracking "463470048924"
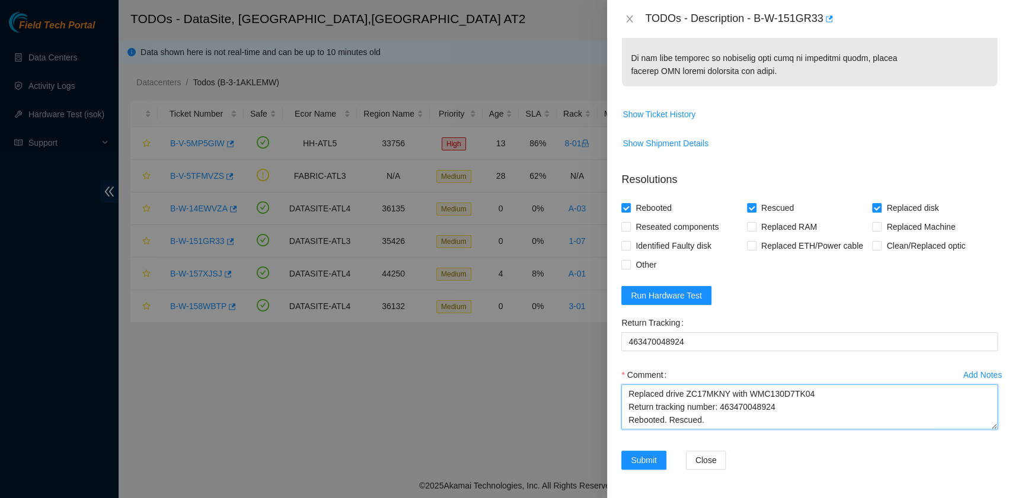
click at [684, 420] on textarea "B-W-151GR33 rack# 1-07 machine# 02 Replaced drive ZC17MKNY with WMC130D7TK04 Re…" at bounding box center [809, 407] width 376 height 45
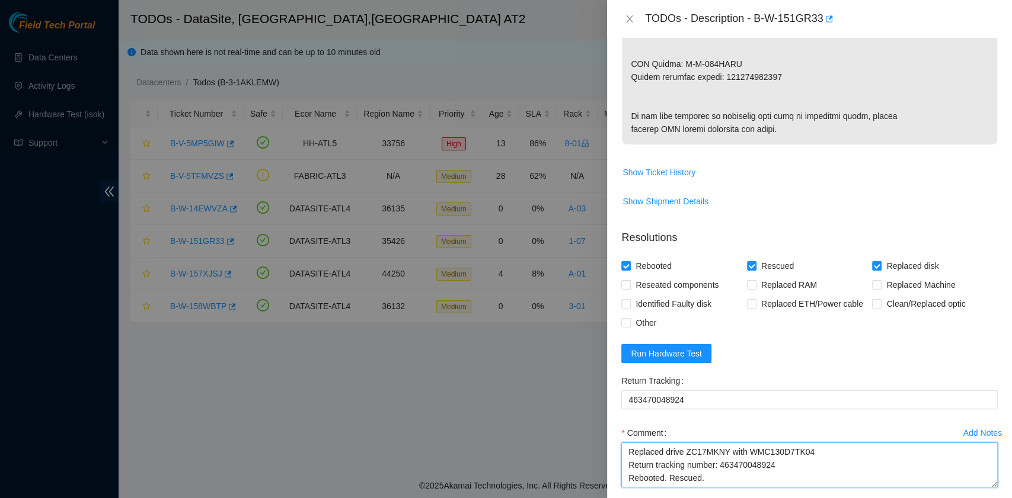
scroll to position [769, 0]
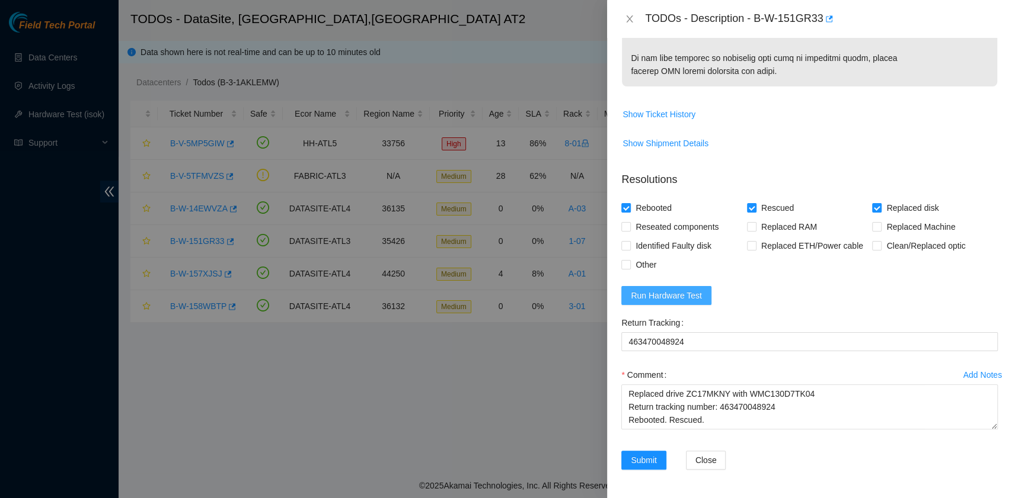
click at [689, 299] on span "Run Hardware Test" at bounding box center [665, 295] width 71 height 13
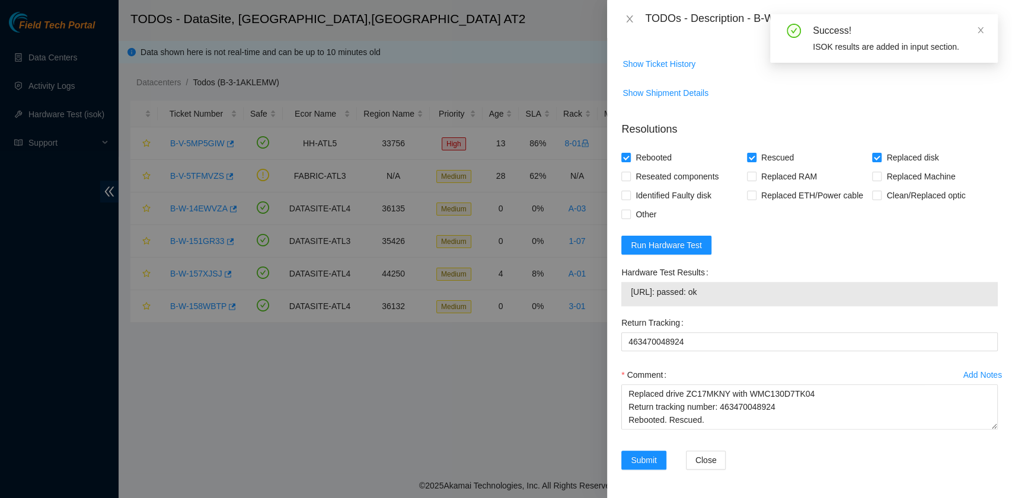
drag, startPoint x: 728, startPoint y: 346, endPoint x: 629, endPoint y: 349, distance: 99.0
click at [629, 306] on div "23.11.228.5: passed: ok" at bounding box center [809, 294] width 376 height 24
copy tbody "23.11.228.5: passed: ok"
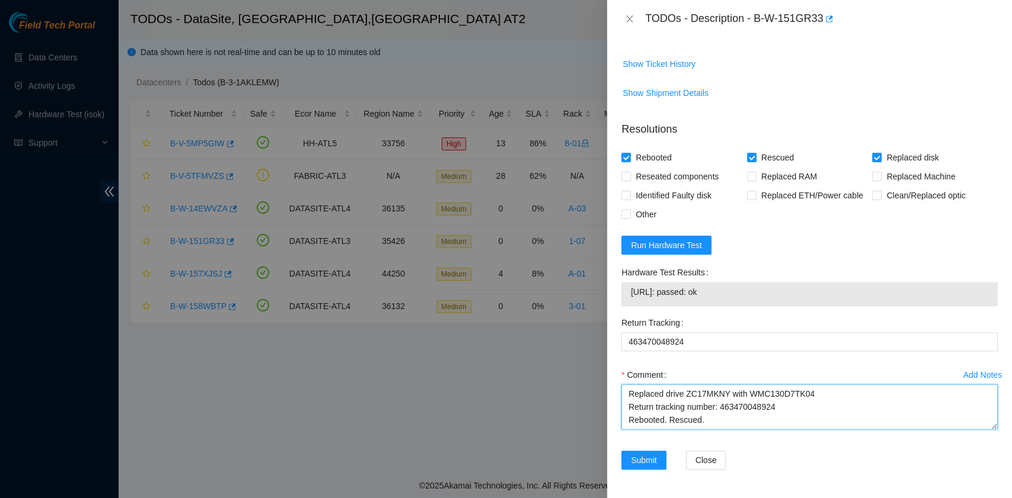
click at [670, 427] on textarea "B-W-151GR33 rack# 1-07 machine# 02 Replaced drive ZC17MKNY with WMC130D7TK04 Re…" at bounding box center [809, 407] width 376 height 45
paste textarea "23.11.228.5: passed: ok"
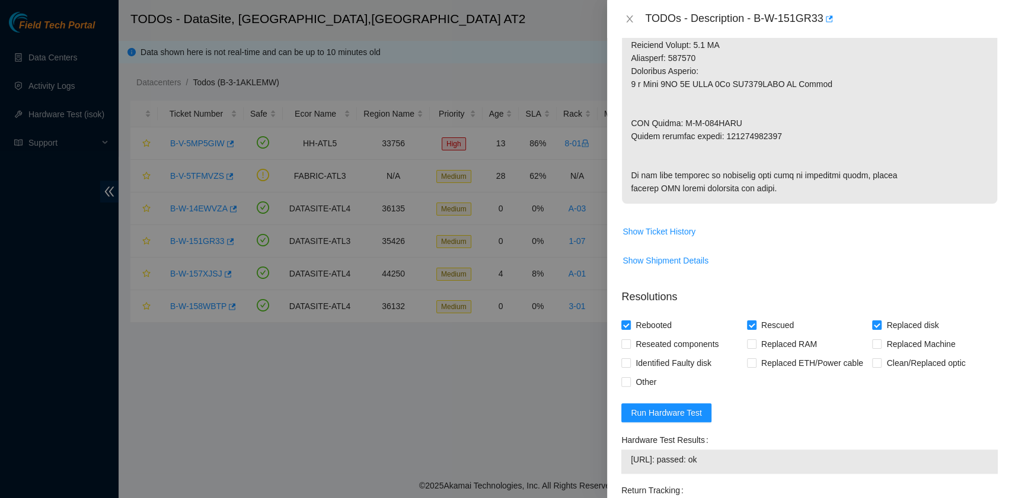
scroll to position [582, 0]
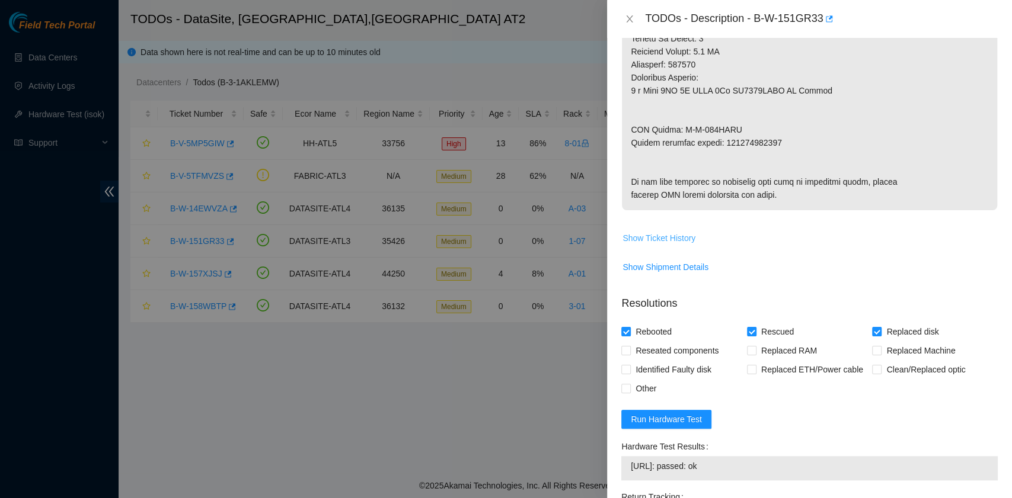
type textarea "B-W-151GR33 rack# 1-07 machine# 02 Replaced drive ZC17MKNY with WMC130D7TK04 Re…"
click at [669, 245] on span "Show Ticket History" at bounding box center [658, 238] width 73 height 13
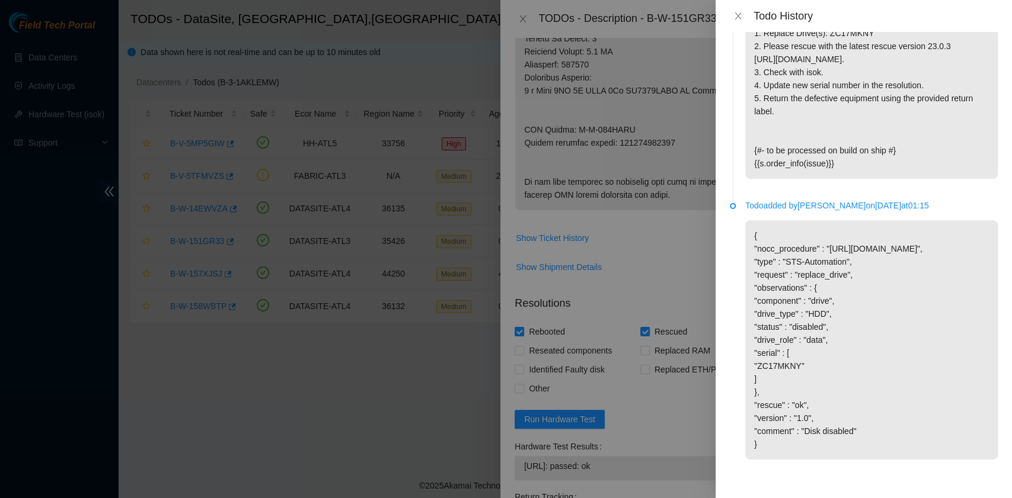
scroll to position [1285, 0]
click at [739, 18] on icon "close" at bounding box center [737, 15] width 7 height 7
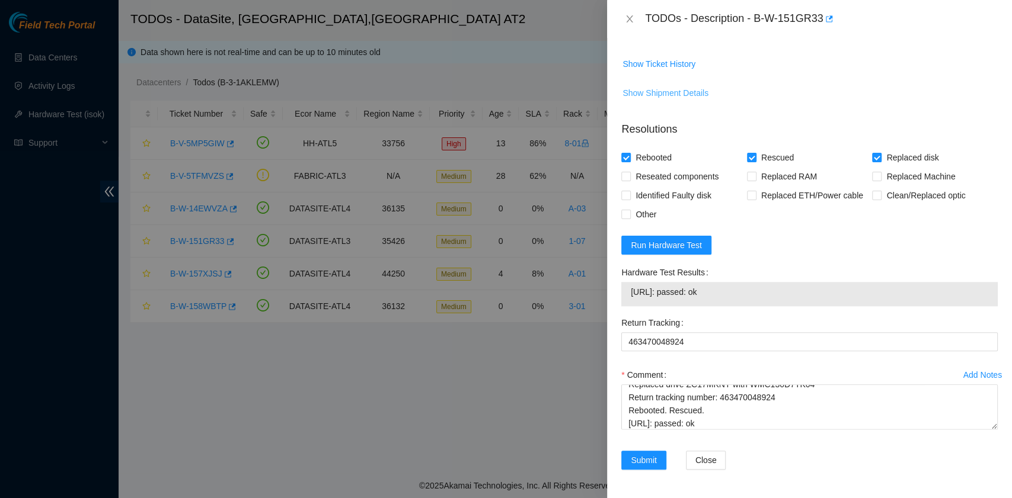
scroll to position [820, 0]
click at [632, 460] on span "Submit" at bounding box center [643, 460] width 26 height 13
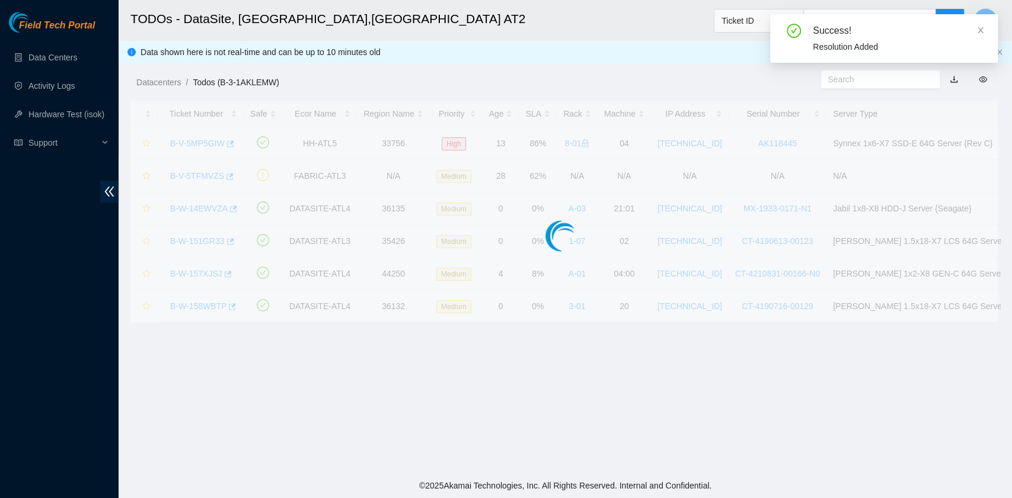
scroll to position [300, 0]
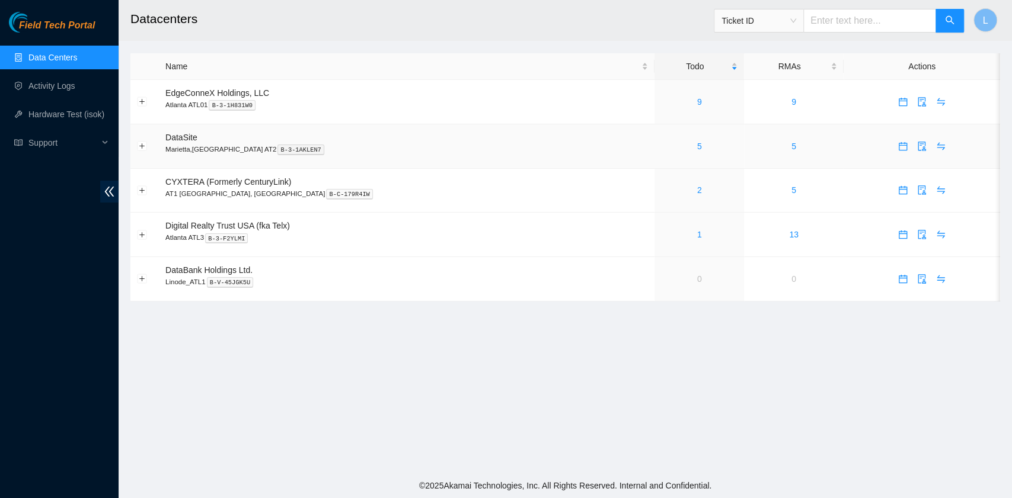
click at [661, 145] on div "5" at bounding box center [699, 146] width 76 height 13
